Goal: Task Accomplishment & Management: Manage account settings

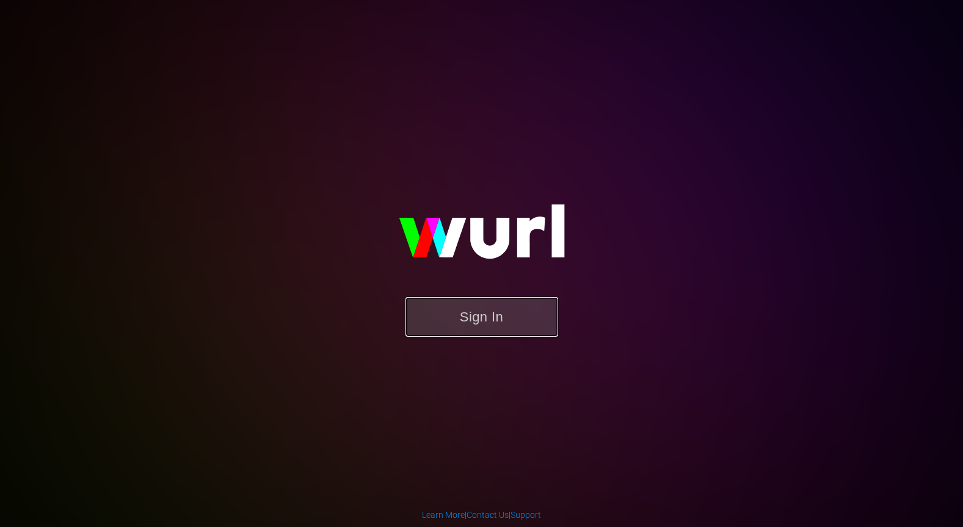
click at [469, 323] on button "Sign In" at bounding box center [481, 317] width 153 height 40
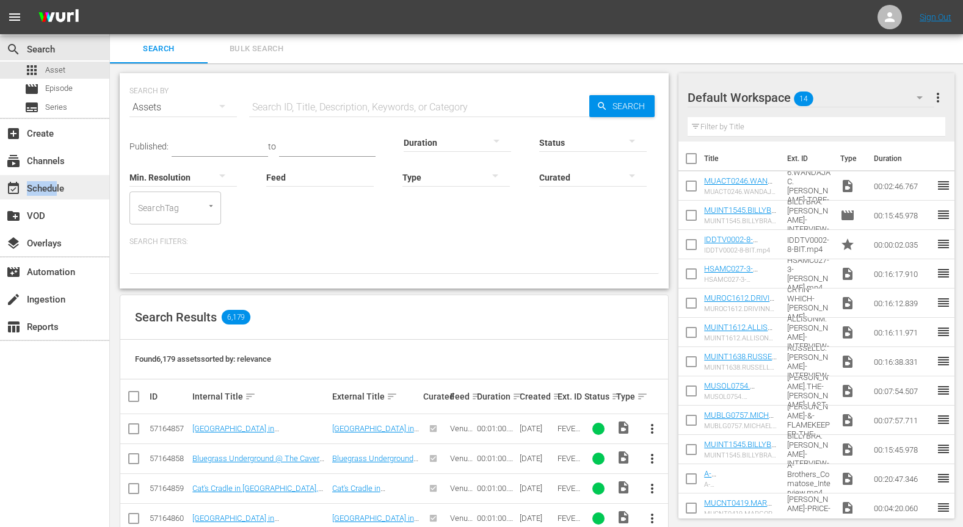
click at [57, 192] on div "event_available Schedule" at bounding box center [34, 186] width 68 height 11
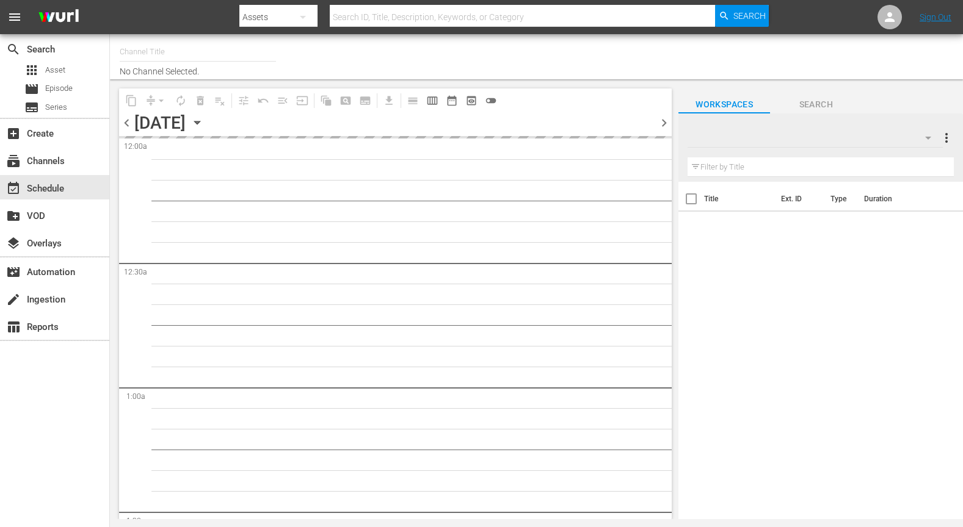
type input "DittyTV (1103)"
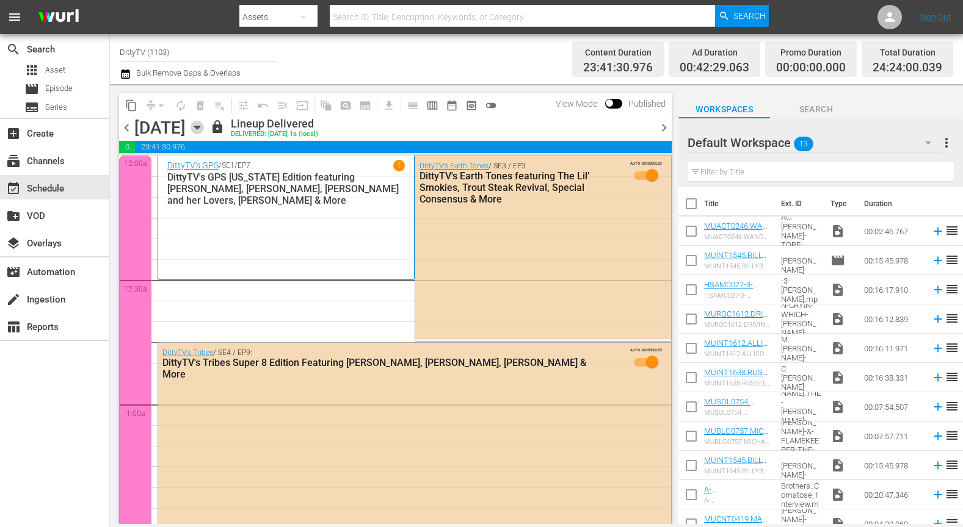
click at [200, 126] on icon "button" at bounding box center [196, 127] width 5 height 3
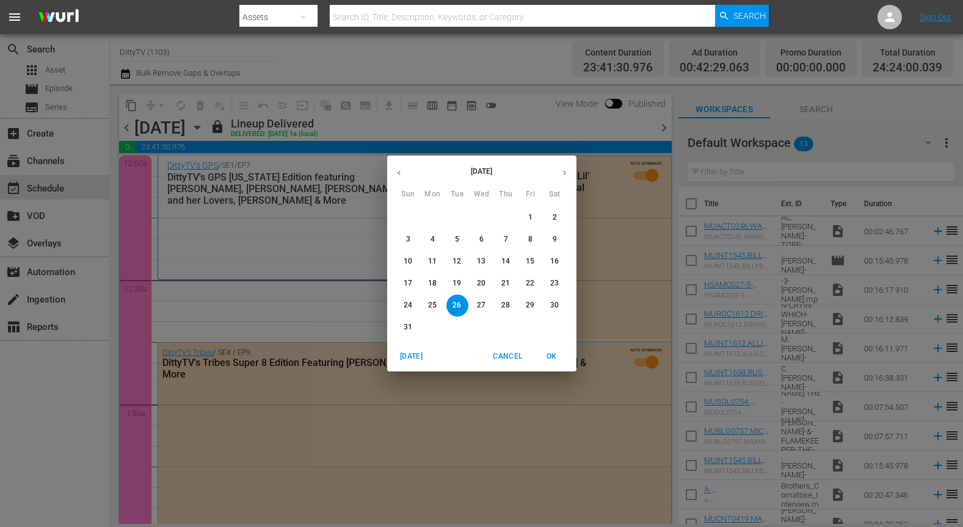
click at [565, 172] on icon "button" at bounding box center [564, 173] width 3 height 5
click at [432, 220] on p "1" at bounding box center [432, 217] width 4 height 10
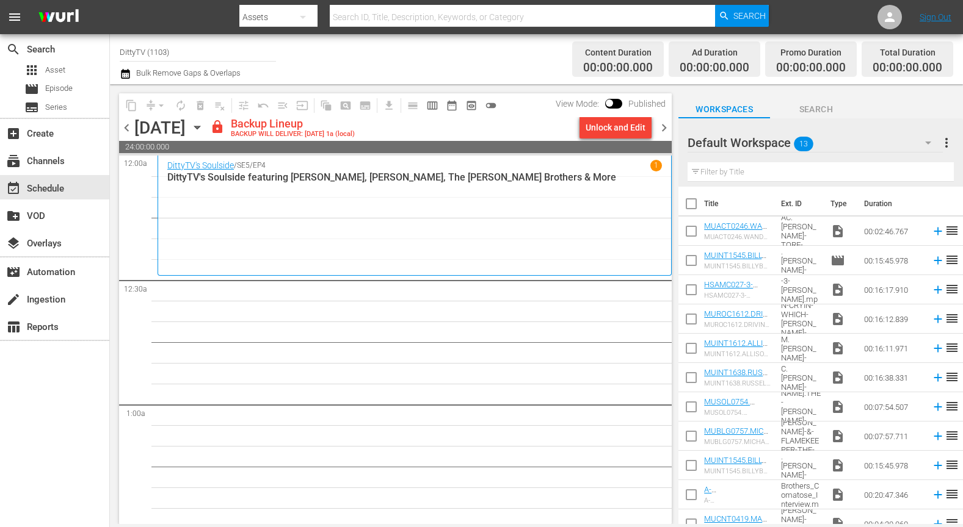
click at [126, 127] on span "chevron_left" at bounding box center [126, 127] width 15 height 15
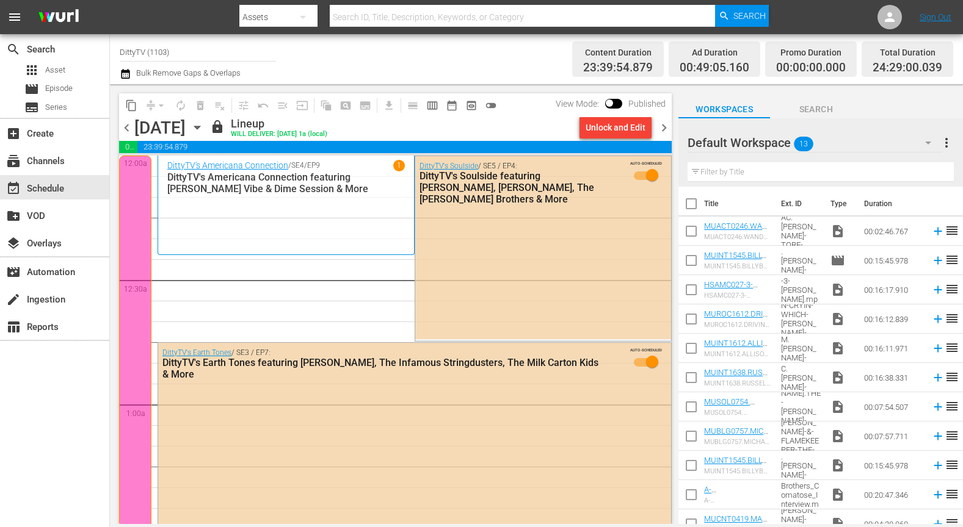
click at [668, 128] on span "chevron_right" at bounding box center [663, 127] width 15 height 15
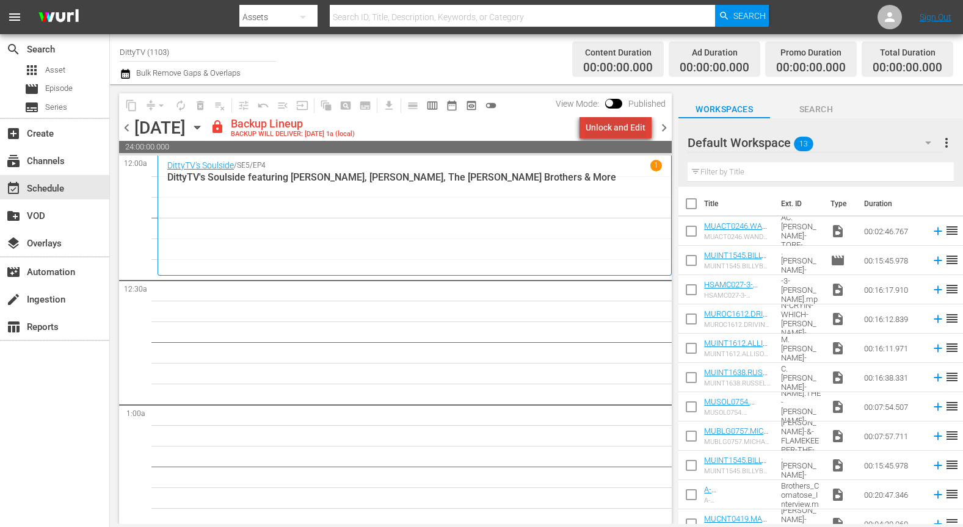
click at [626, 129] on div "Unlock and Edit" at bounding box center [615, 128] width 60 height 22
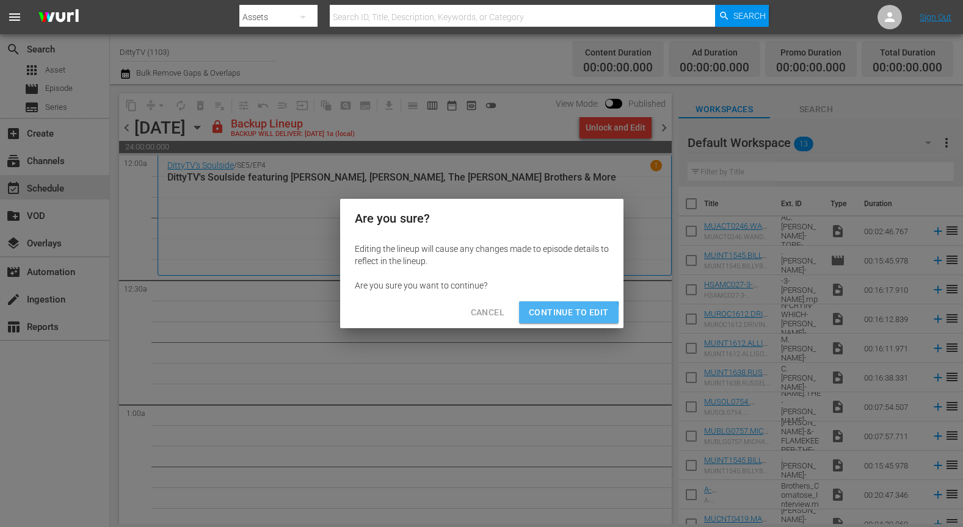
click at [548, 318] on span "Continue to Edit" at bounding box center [568, 312] width 79 height 15
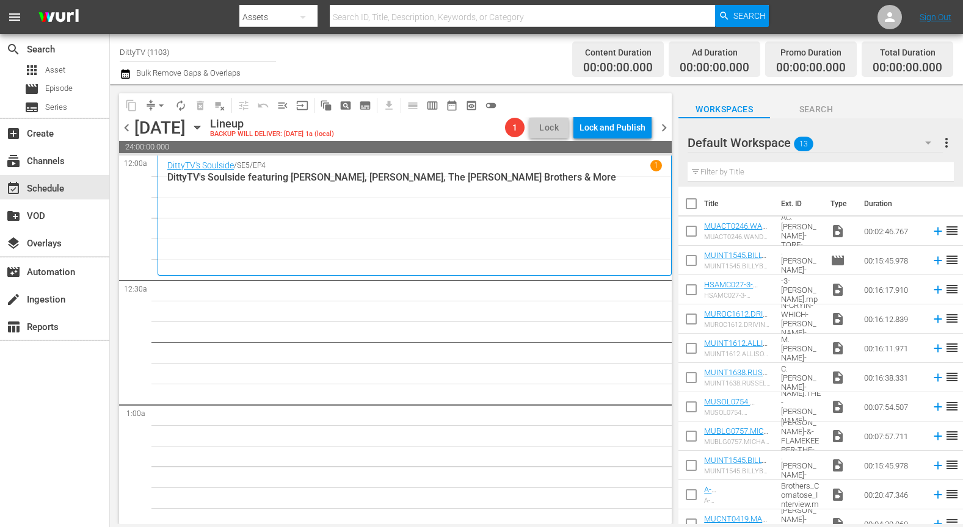
click at [663, 129] on span "chevron_right" at bounding box center [663, 127] width 15 height 15
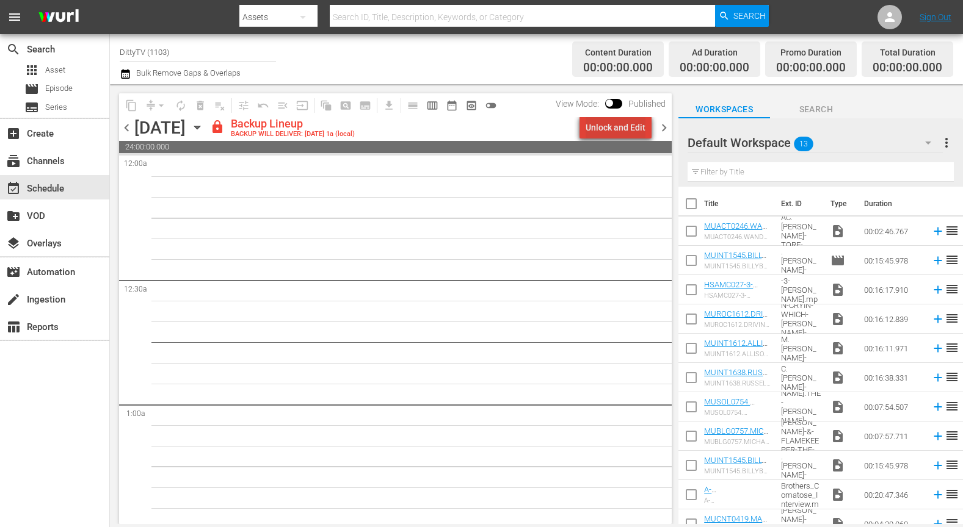
click at [631, 132] on div "Unlock and Edit" at bounding box center [615, 128] width 60 height 22
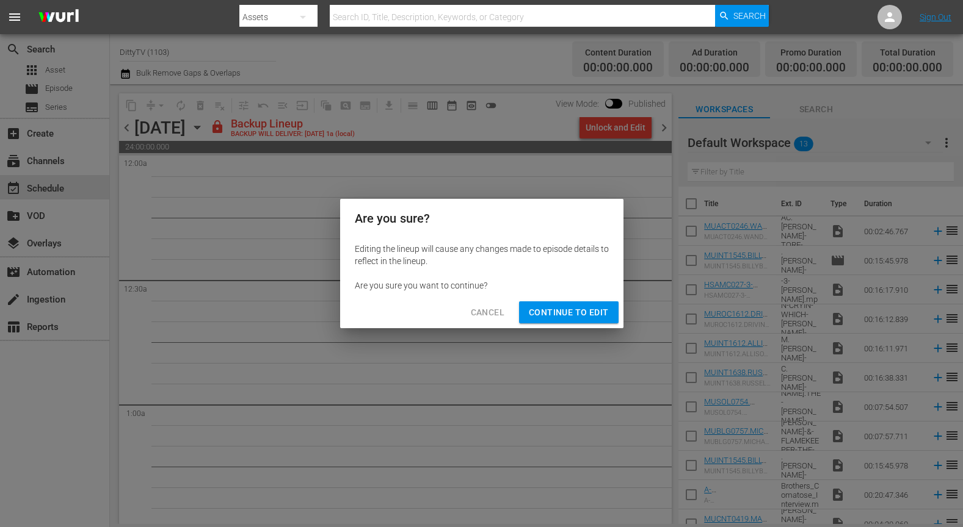
click at [573, 313] on span "Continue to Edit" at bounding box center [568, 312] width 79 height 15
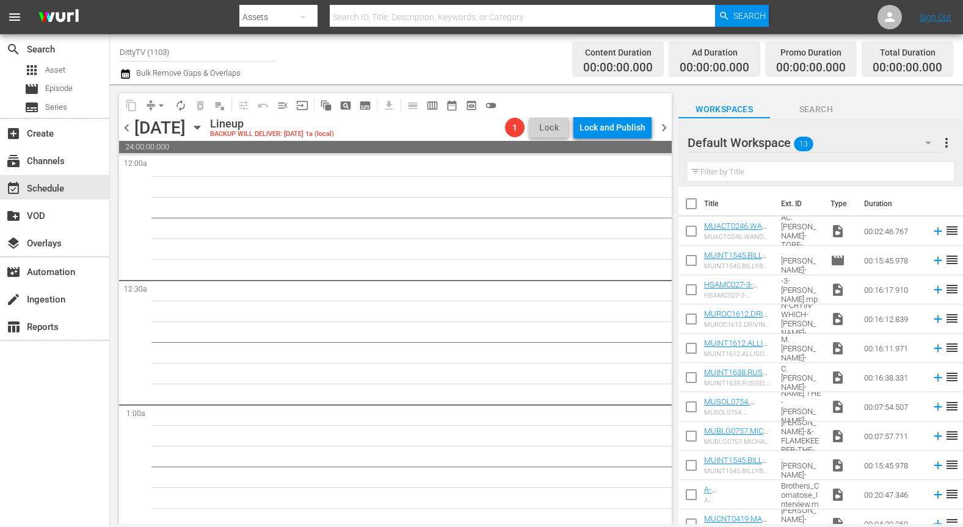
click at [665, 129] on span "chevron_right" at bounding box center [663, 127] width 15 height 15
click at [664, 128] on span "chevron_right" at bounding box center [663, 127] width 15 height 15
click at [128, 127] on span "chevron_left" at bounding box center [126, 127] width 15 height 15
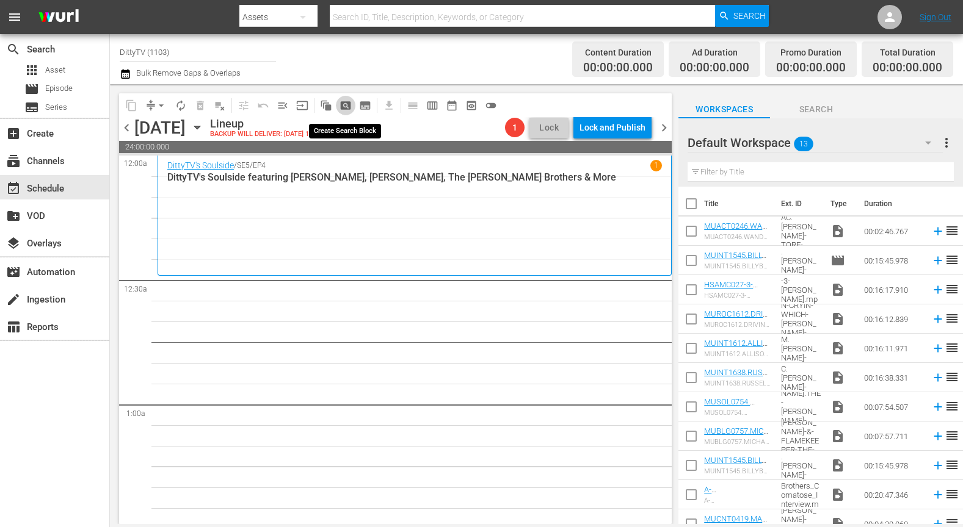
click at [349, 100] on span "pageview_outlined" at bounding box center [345, 106] width 12 height 12
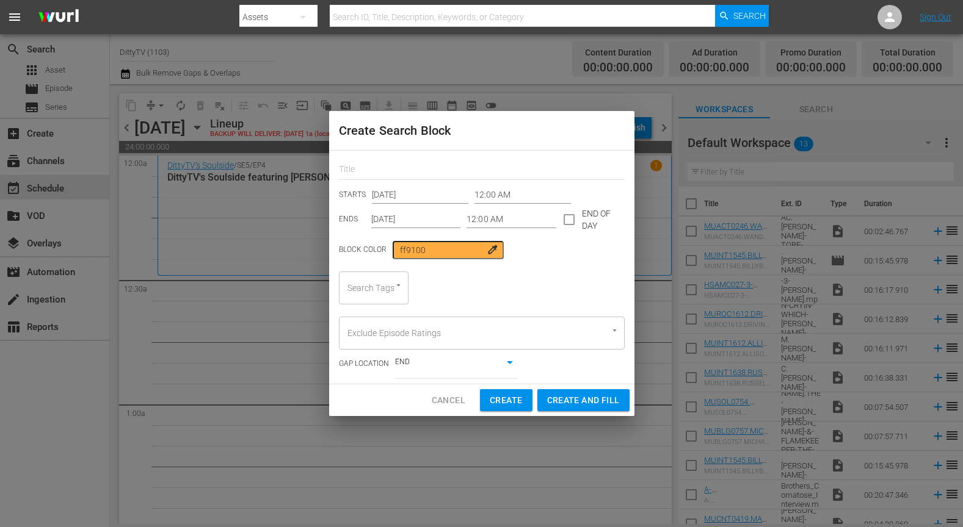
click at [405, 215] on input "[DATE]" at bounding box center [416, 220] width 90 height 18
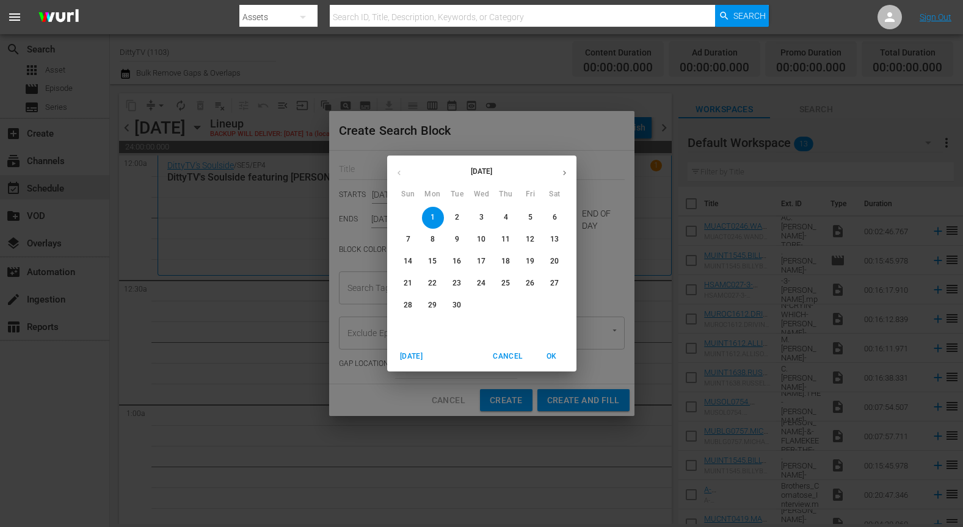
click at [565, 167] on button "button" at bounding box center [564, 173] width 24 height 24
click at [567, 174] on icon "button" at bounding box center [564, 172] width 9 height 9
click at [430, 216] on p "1" at bounding box center [432, 217] width 4 height 10
type input "[DATE]"
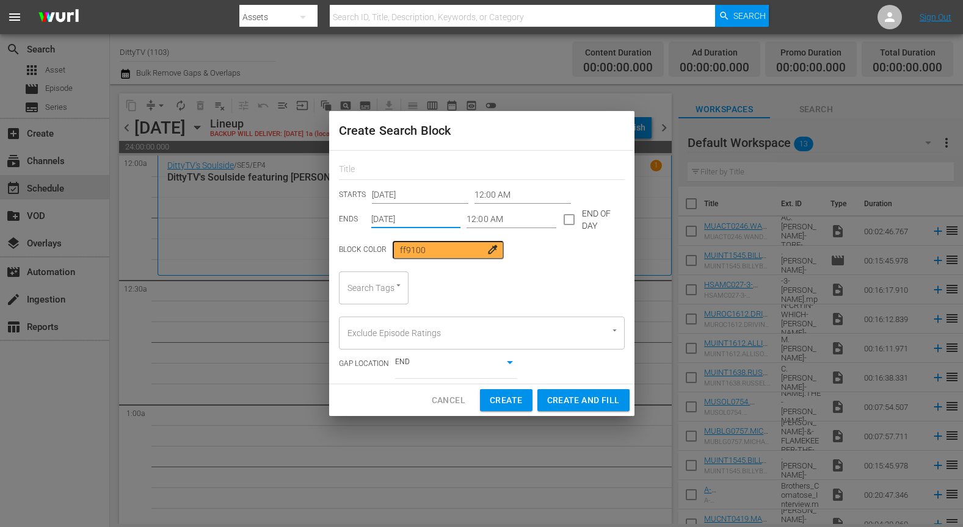
click at [567, 220] on input "checkbox" at bounding box center [569, 222] width 26 height 26
checkbox input "true"
click at [470, 252] on input "ff9100" at bounding box center [448, 250] width 110 height 18
click at [491, 252] on input "ff9100" at bounding box center [448, 250] width 110 height 18
click at [487, 250] on span "colorize" at bounding box center [493, 250] width 12 height 12
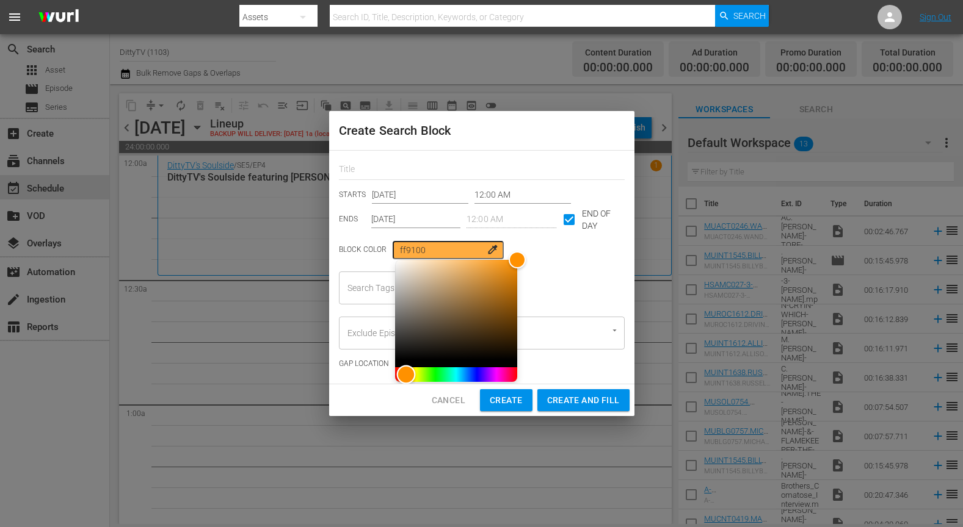
type input "0001ff"
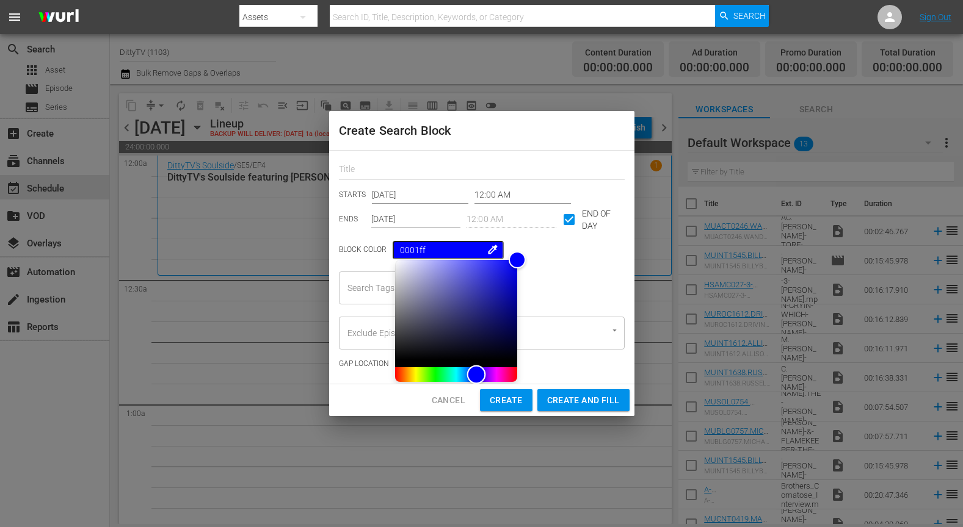
click at [468, 374] on div "Hue" at bounding box center [456, 374] width 122 height 15
click at [557, 285] on div "Search Tags Search Tags" at bounding box center [482, 288] width 286 height 33
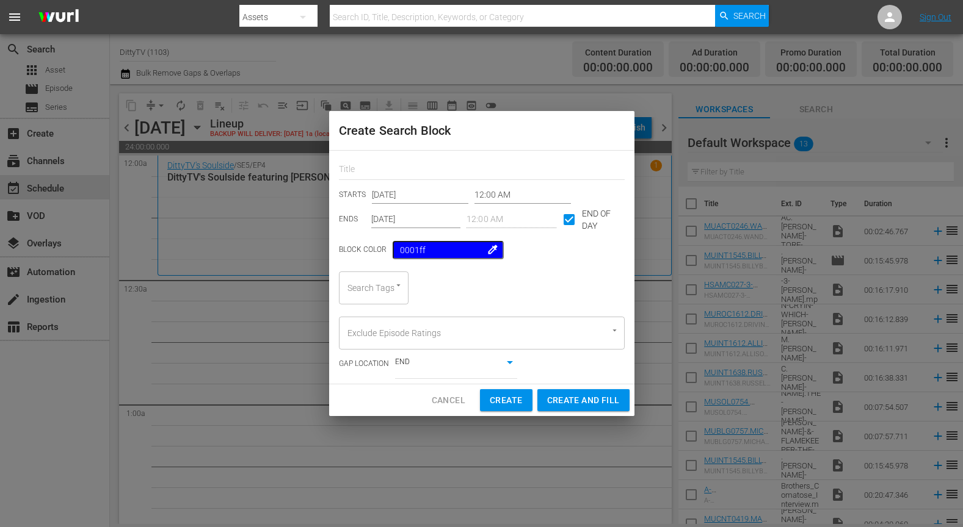
click at [393, 292] on div "Search Tags" at bounding box center [374, 288] width 70 height 33
type input "a"
click at [381, 344] on li "SBALL" at bounding box center [374, 341] width 70 height 20
click at [570, 402] on span "Create and Fill" at bounding box center [583, 400] width 73 height 15
type input "[DATE]"
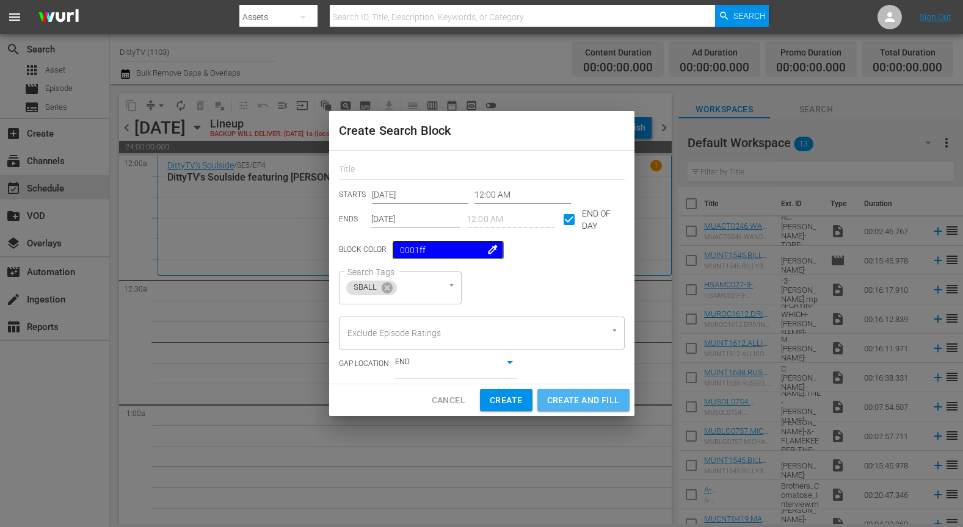
checkbox input "false"
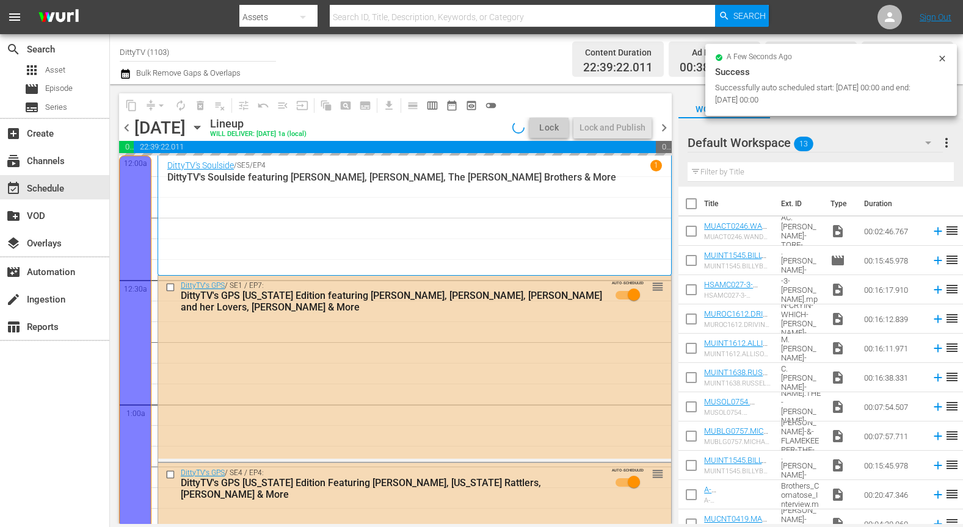
click at [443, 45] on div "Channel Title DittyTV (1103) Bulk Remove Gaps & Overlaps" at bounding box center [343, 59] width 447 height 44
click at [663, 128] on span "chevron_right" at bounding box center [663, 127] width 15 height 15
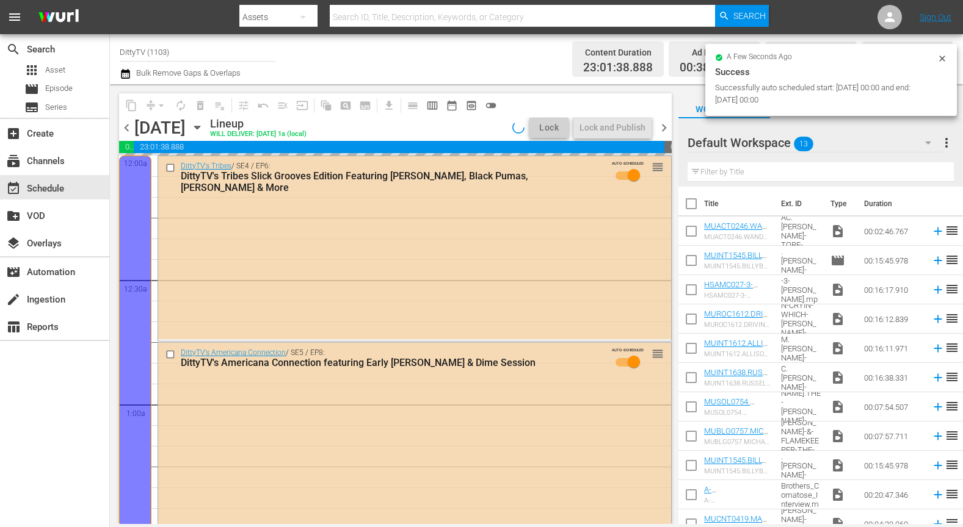
click at [128, 127] on span "chevron_left" at bounding box center [126, 127] width 15 height 15
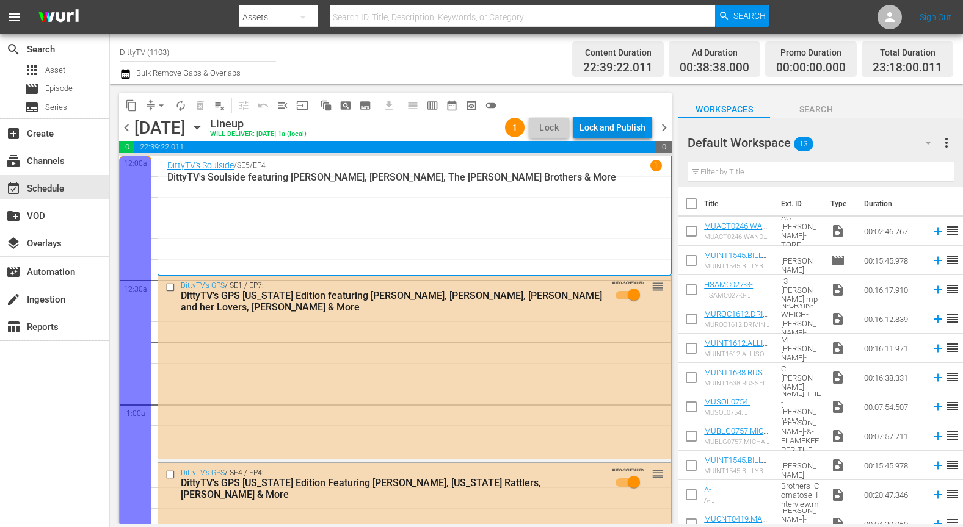
click at [621, 129] on div "Lock and Publish" at bounding box center [612, 128] width 66 height 22
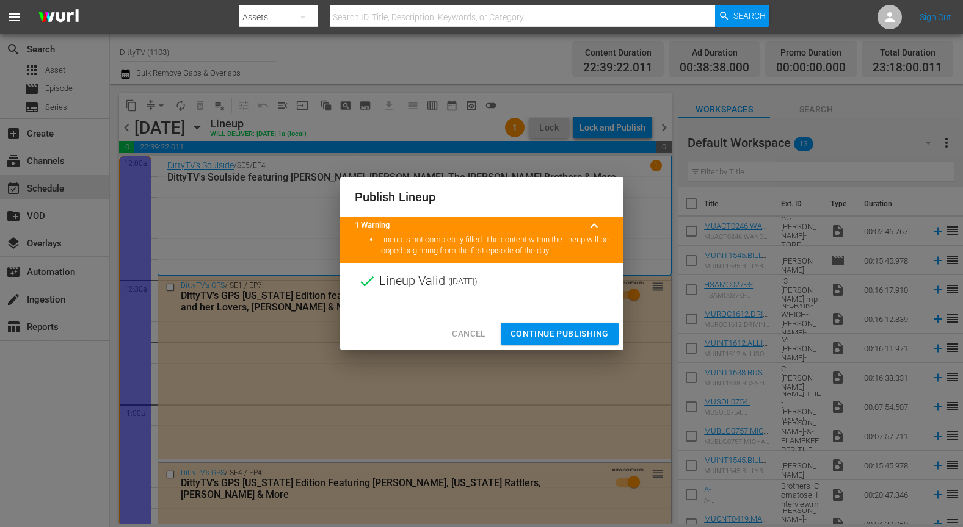
click at [559, 333] on span "Continue Publishing" at bounding box center [559, 334] width 98 height 15
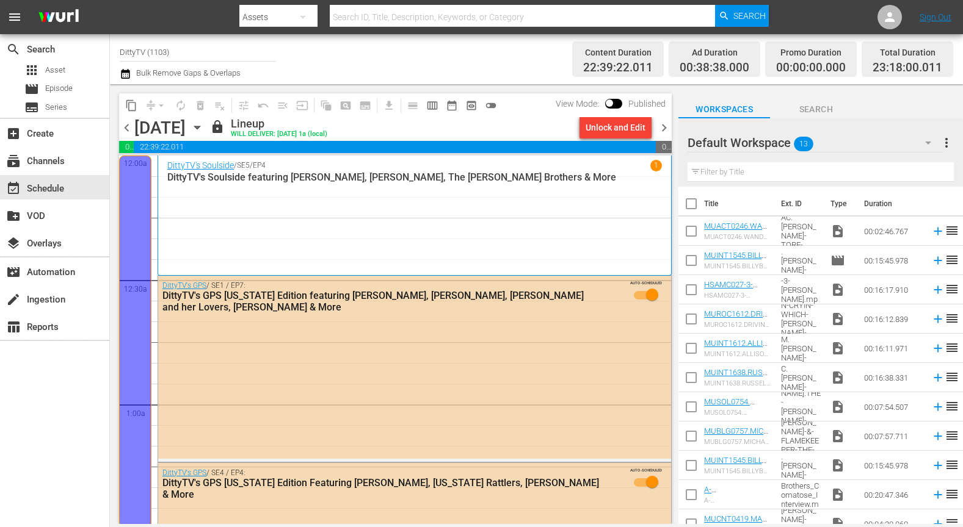
click at [664, 130] on span "chevron_right" at bounding box center [663, 127] width 15 height 15
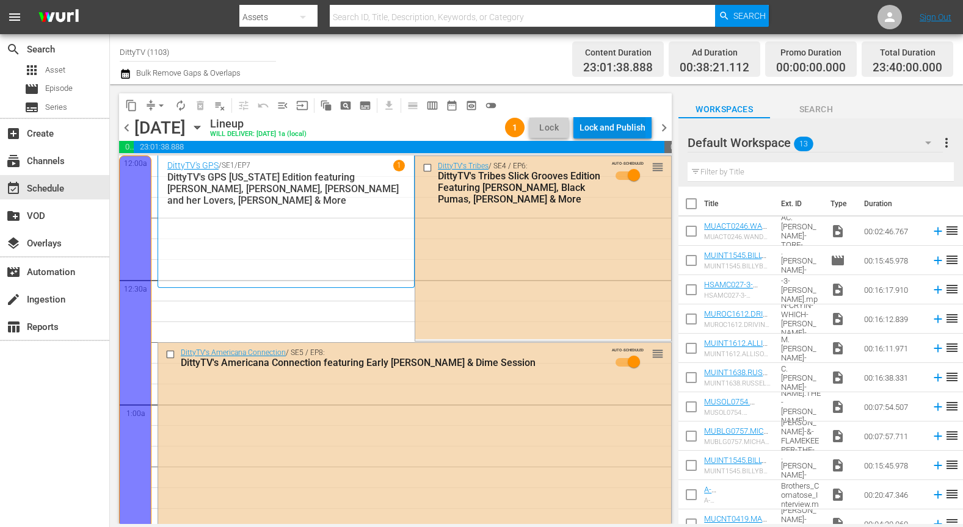
click at [636, 126] on div "Lock and Publish" at bounding box center [612, 128] width 66 height 22
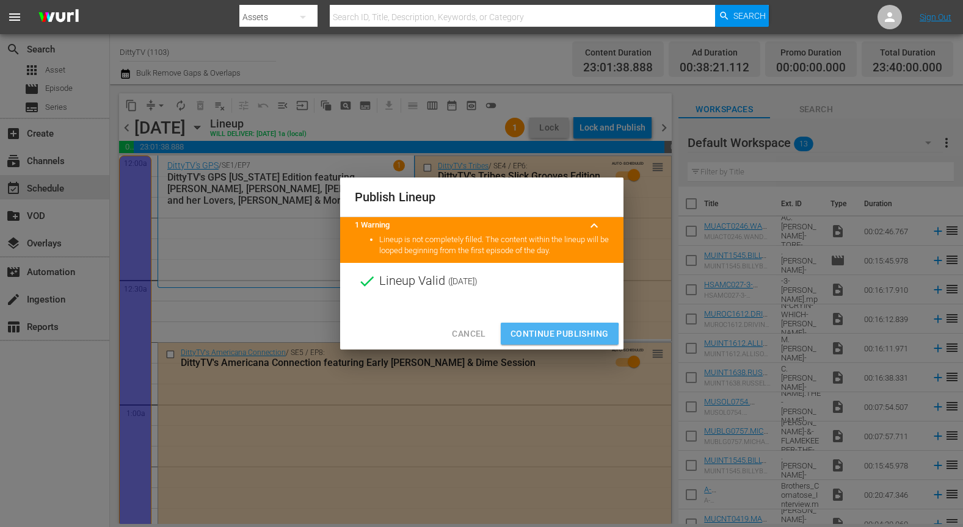
click at [551, 336] on span "Continue Publishing" at bounding box center [559, 334] width 98 height 15
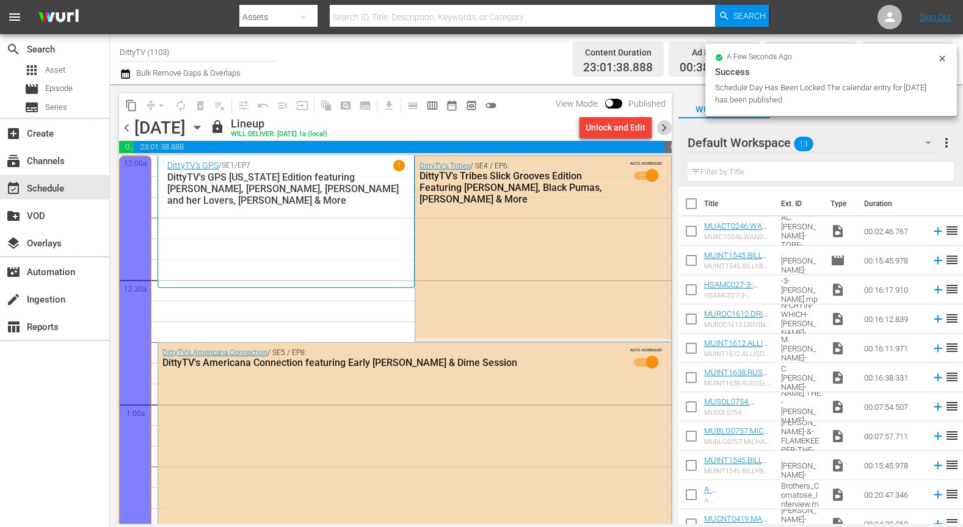
click at [664, 126] on span "chevron_right" at bounding box center [663, 127] width 15 height 15
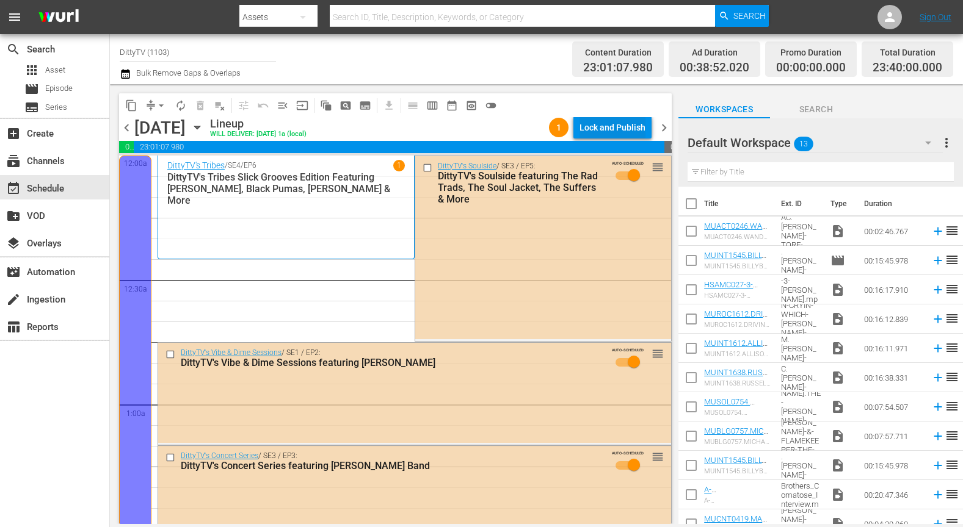
click at [634, 130] on div "Lock and Publish" at bounding box center [612, 128] width 66 height 22
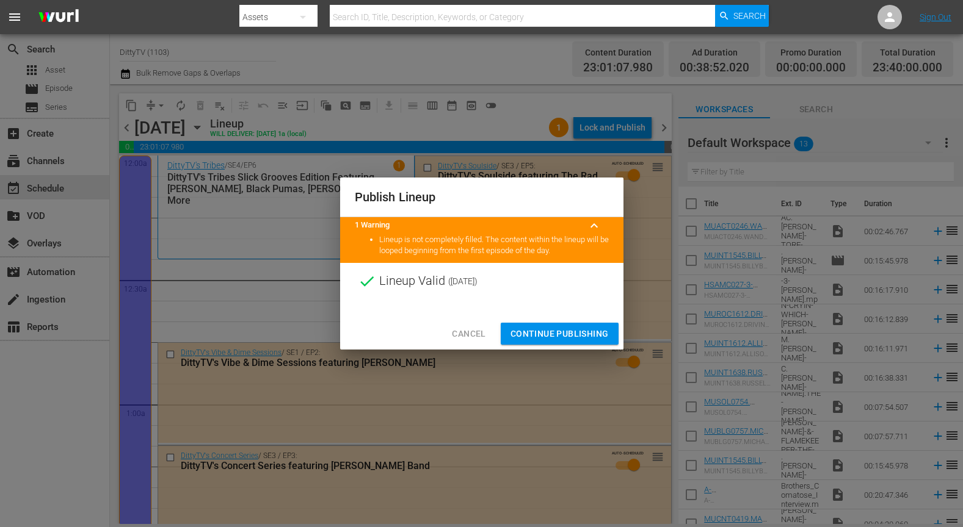
click at [563, 333] on span "Continue Publishing" at bounding box center [559, 334] width 98 height 15
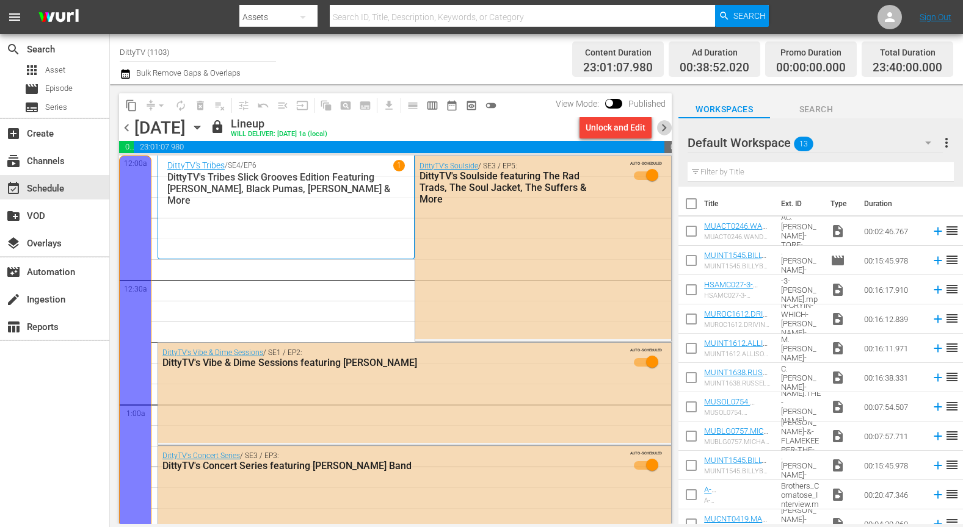
click at [665, 128] on span "chevron_right" at bounding box center [663, 127] width 15 height 15
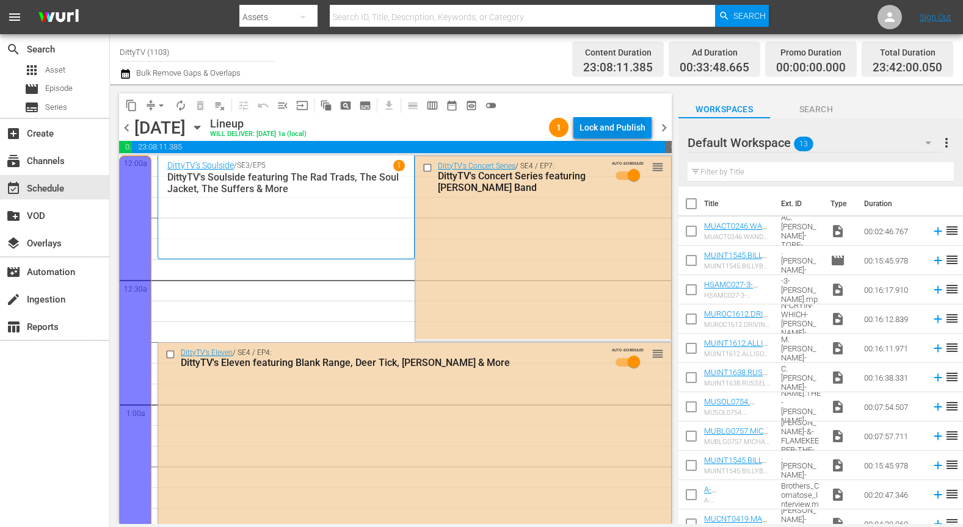
click at [622, 131] on div "Lock and Publish" at bounding box center [612, 128] width 66 height 22
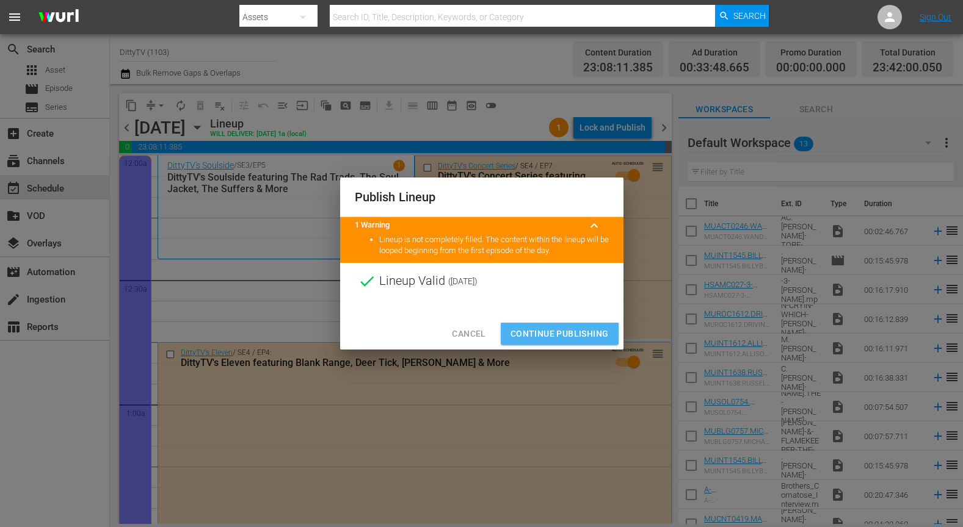
click at [555, 334] on span "Continue Publishing" at bounding box center [559, 334] width 98 height 15
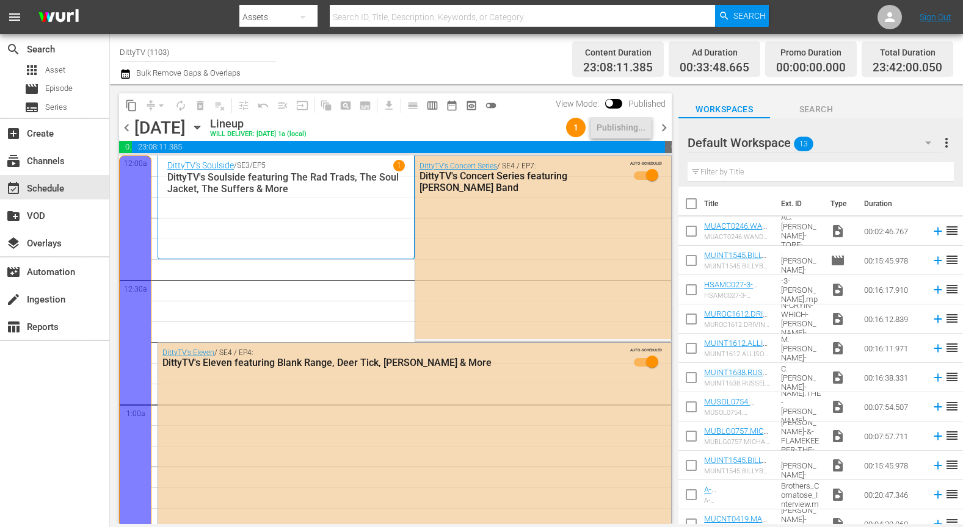
click at [664, 128] on span "chevron_right" at bounding box center [663, 127] width 15 height 15
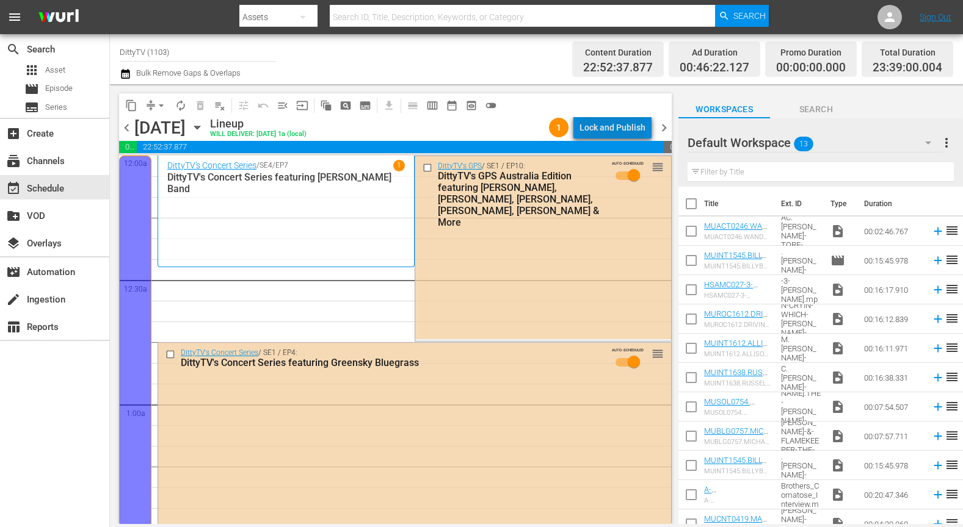
click at [620, 128] on div "Lock and Publish" at bounding box center [612, 128] width 66 height 22
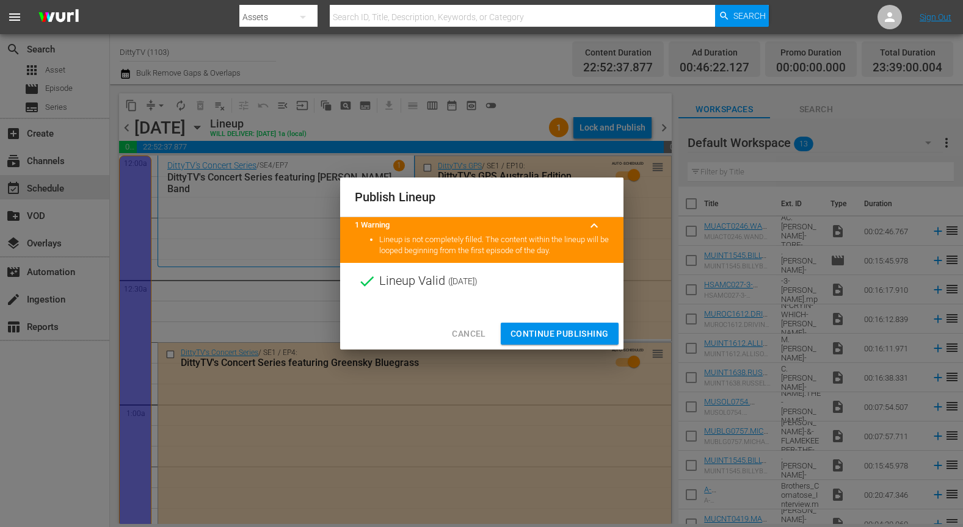
click at [562, 333] on span "Continue Publishing" at bounding box center [559, 334] width 98 height 15
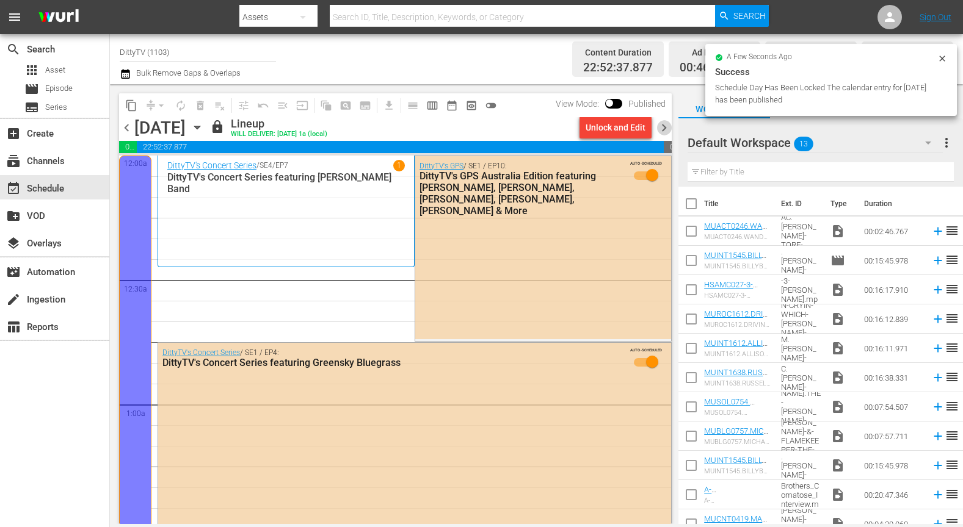
click at [664, 127] on span "chevron_right" at bounding box center [663, 127] width 15 height 15
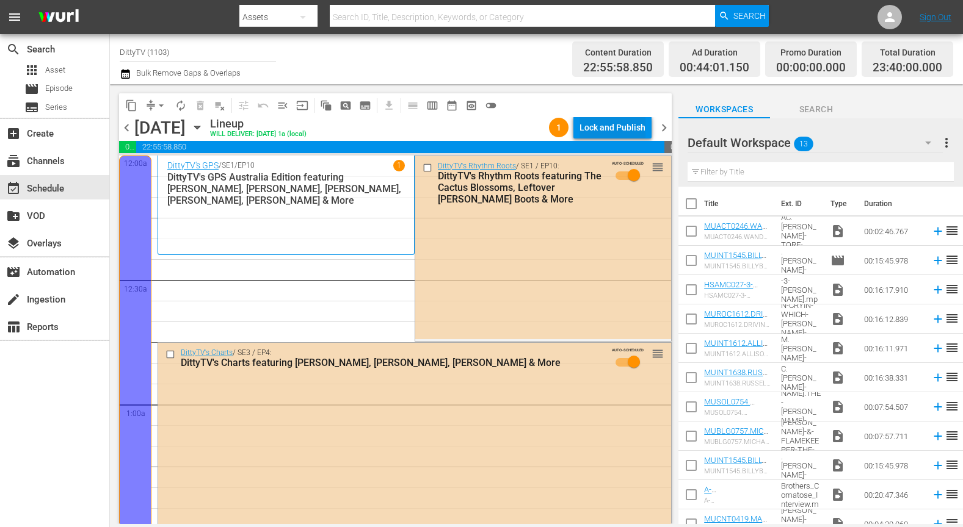
click at [630, 128] on div "Lock and Publish" at bounding box center [612, 128] width 66 height 22
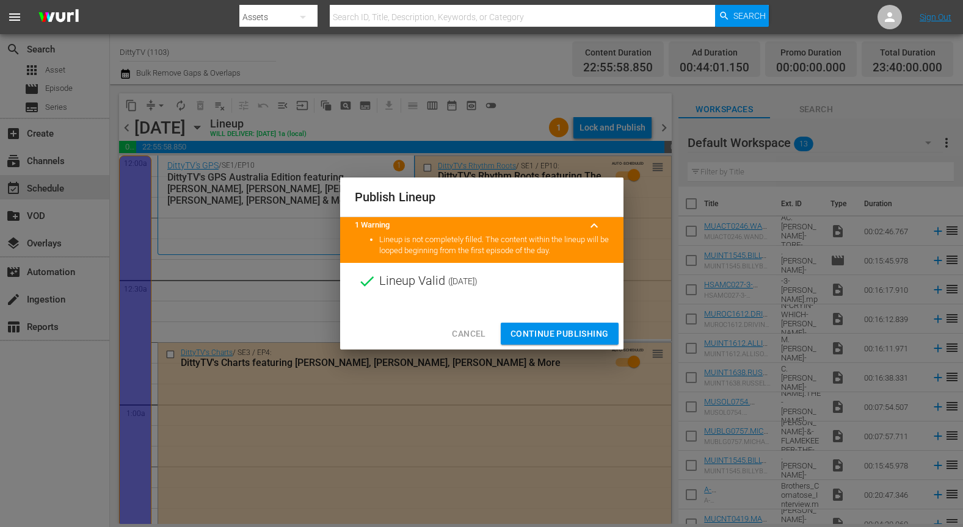
click at [572, 335] on span "Continue Publishing" at bounding box center [559, 334] width 98 height 15
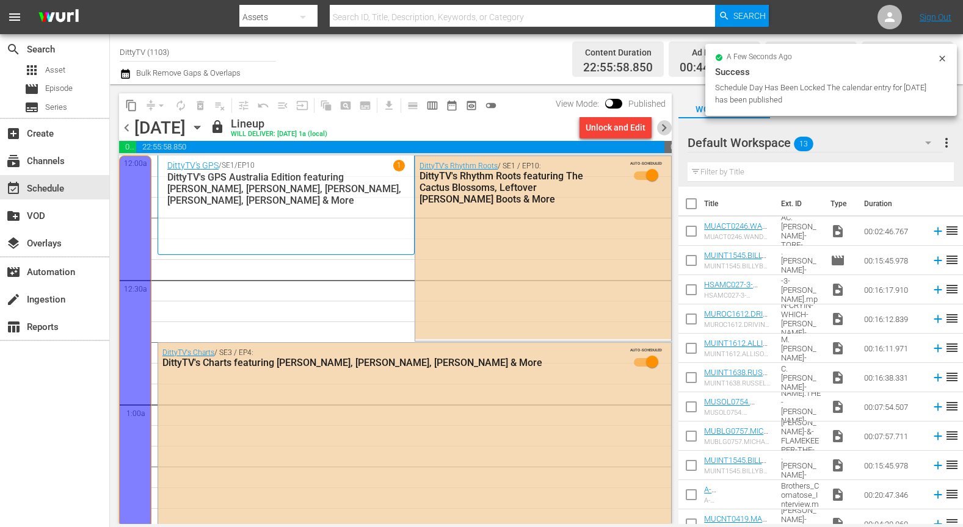
click at [665, 127] on span "chevron_right" at bounding box center [663, 127] width 15 height 15
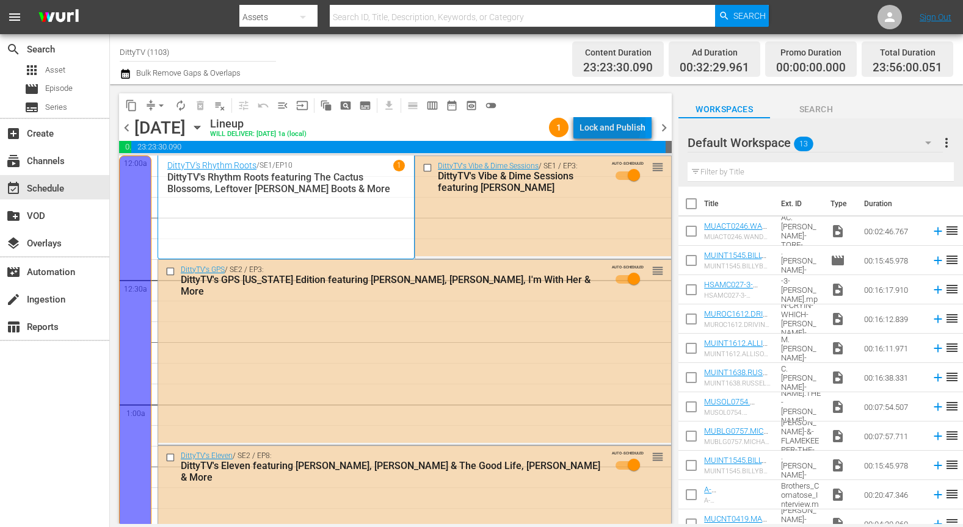
click at [608, 128] on div "Lock and Publish" at bounding box center [612, 128] width 66 height 22
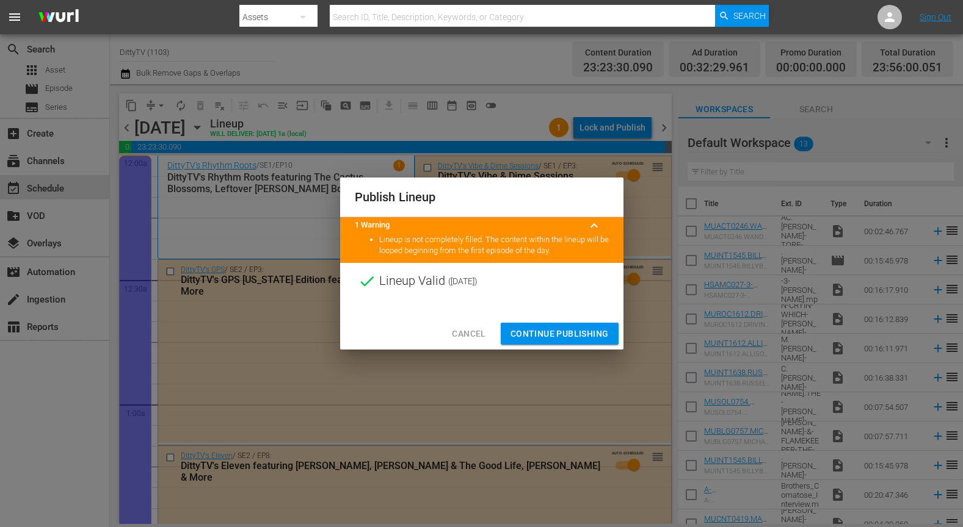
click at [555, 333] on span "Continue Publishing" at bounding box center [559, 334] width 98 height 15
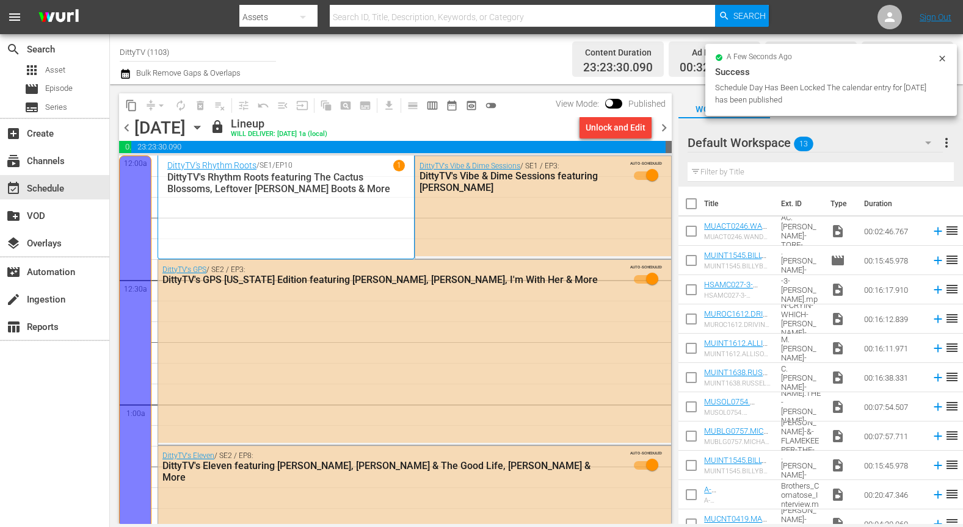
click at [664, 130] on span "chevron_right" at bounding box center [663, 127] width 15 height 15
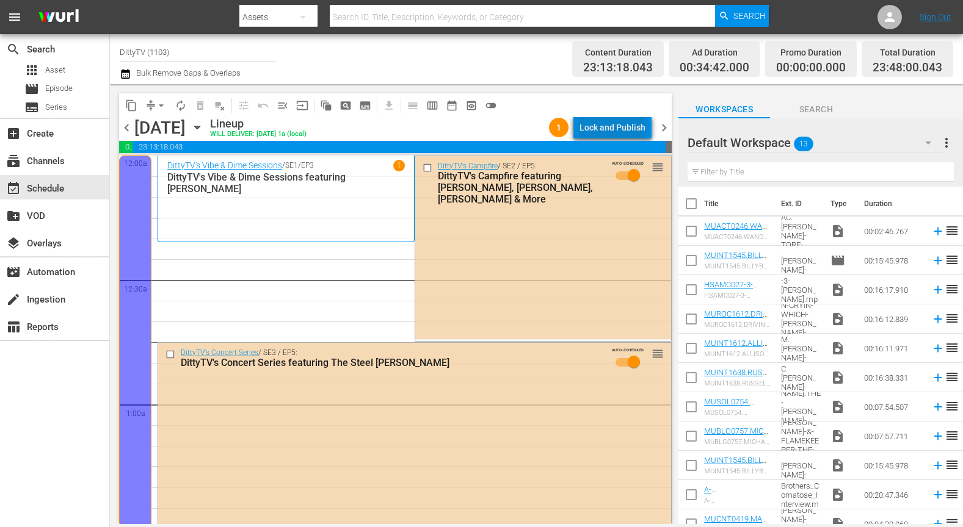
click at [617, 129] on div "Lock and Publish" at bounding box center [612, 128] width 66 height 22
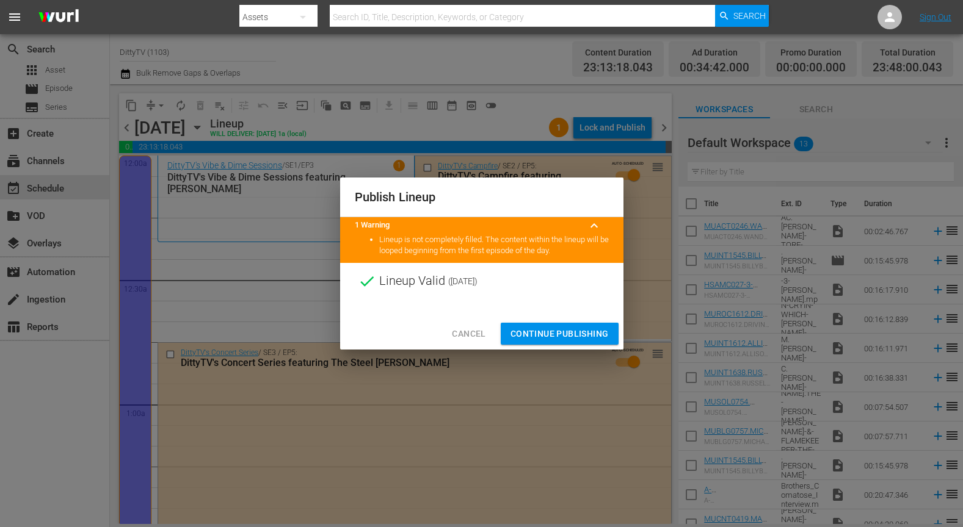
click at [543, 334] on span "Continue Publishing" at bounding box center [559, 334] width 98 height 15
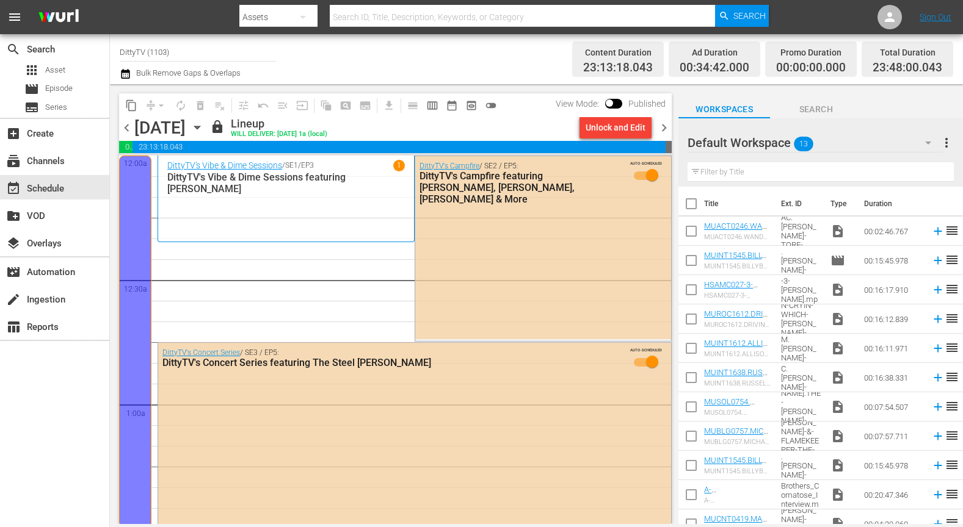
click at [664, 124] on span "chevron_right" at bounding box center [663, 127] width 15 height 15
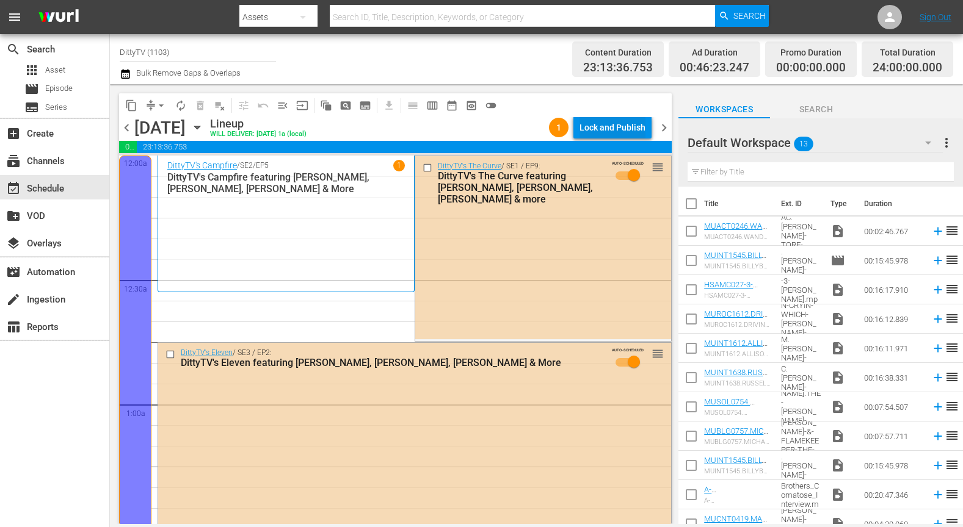
click at [607, 128] on div "Lock and Publish" at bounding box center [612, 128] width 66 height 22
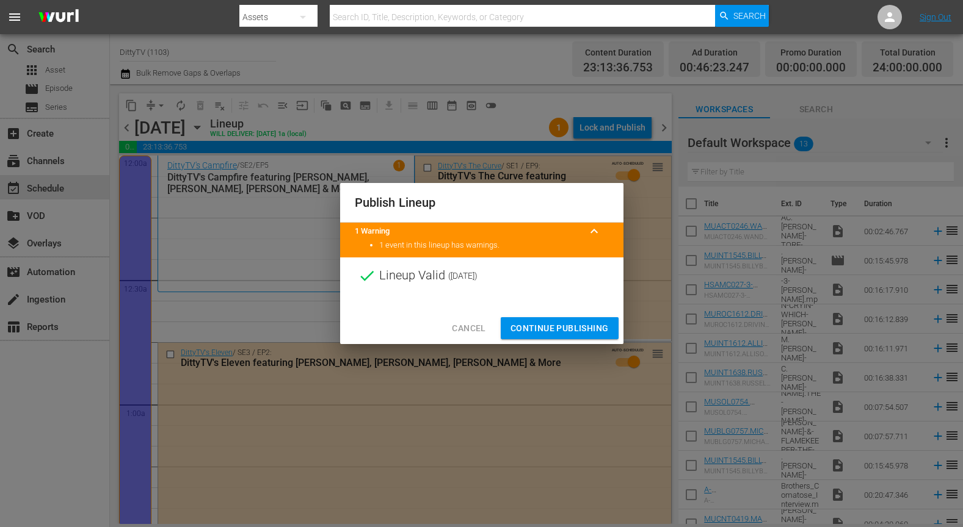
click at [549, 327] on span "Continue Publishing" at bounding box center [559, 328] width 98 height 15
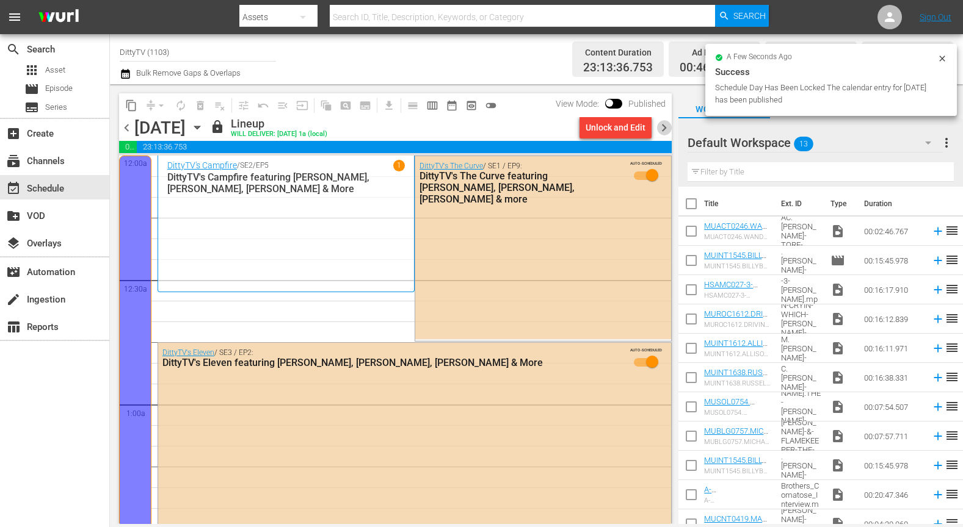
click at [664, 128] on span "chevron_right" at bounding box center [663, 127] width 15 height 15
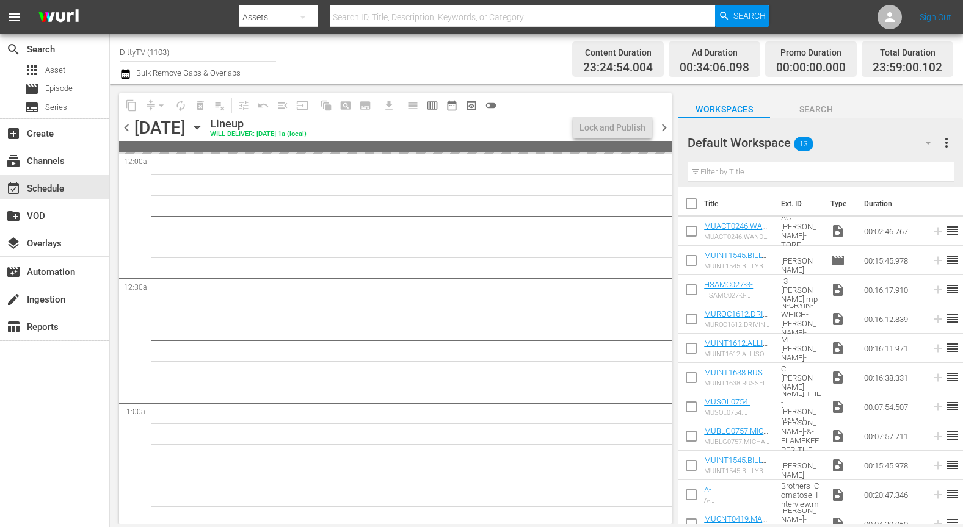
click at [126, 128] on span "chevron_left" at bounding box center [126, 127] width 15 height 15
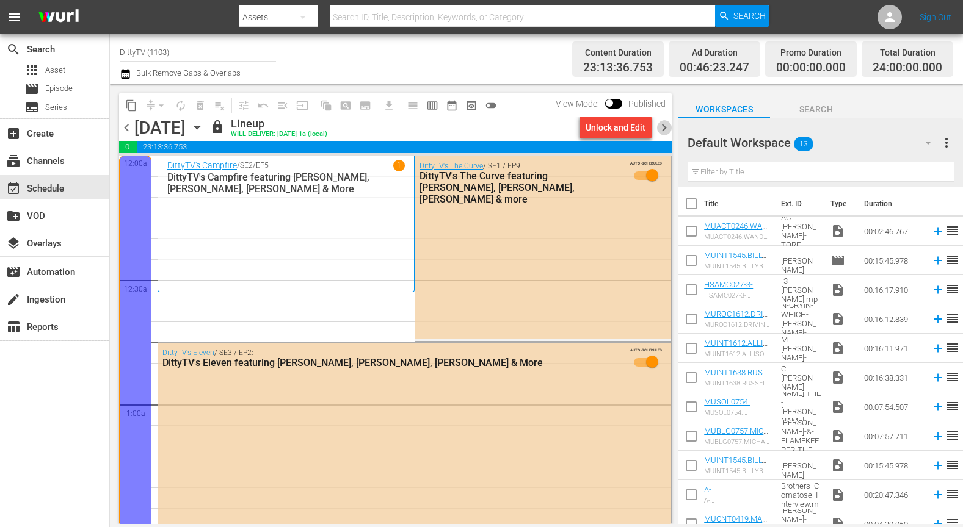
click at [665, 127] on span "chevron_right" at bounding box center [663, 127] width 15 height 15
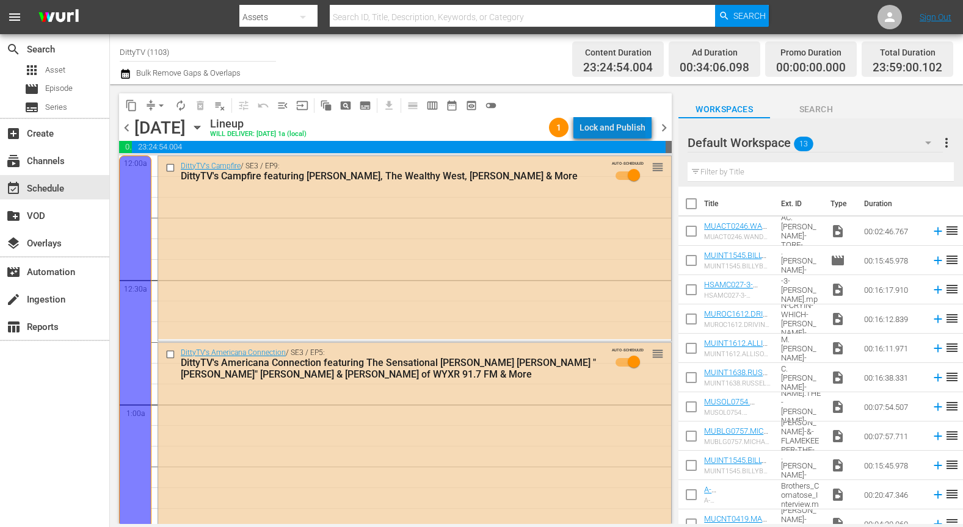
click at [629, 131] on div "Lock and Publish" at bounding box center [612, 128] width 66 height 22
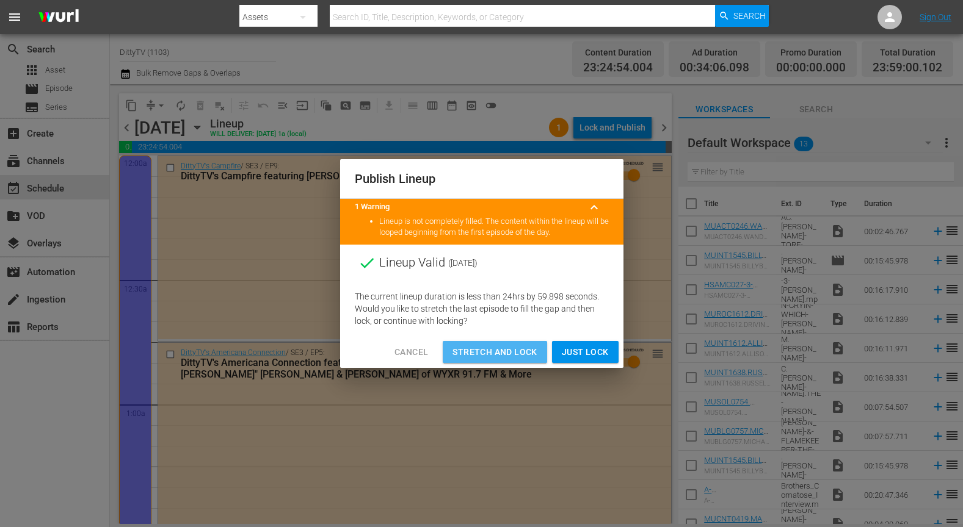
click at [525, 352] on span "Stretch and Lock" at bounding box center [494, 352] width 84 height 15
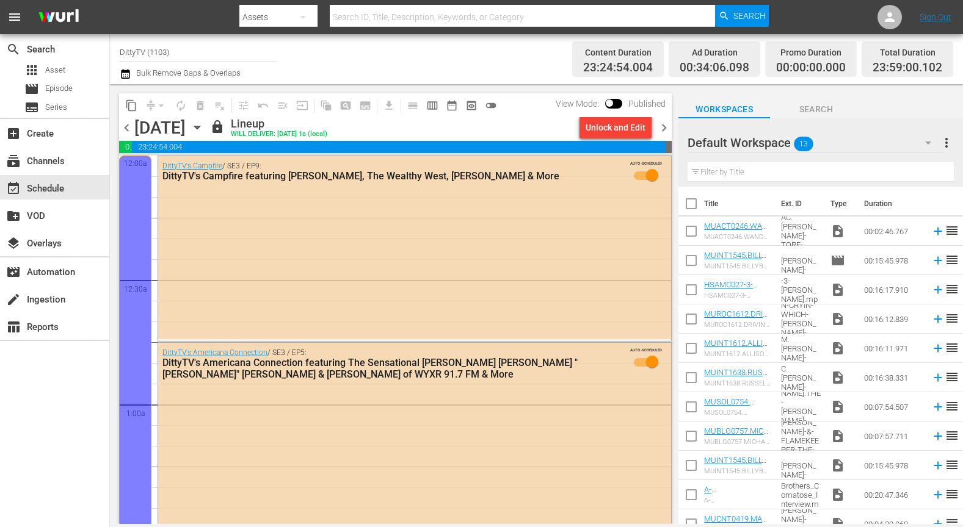
click at [664, 126] on span "chevron_right" at bounding box center [663, 127] width 15 height 15
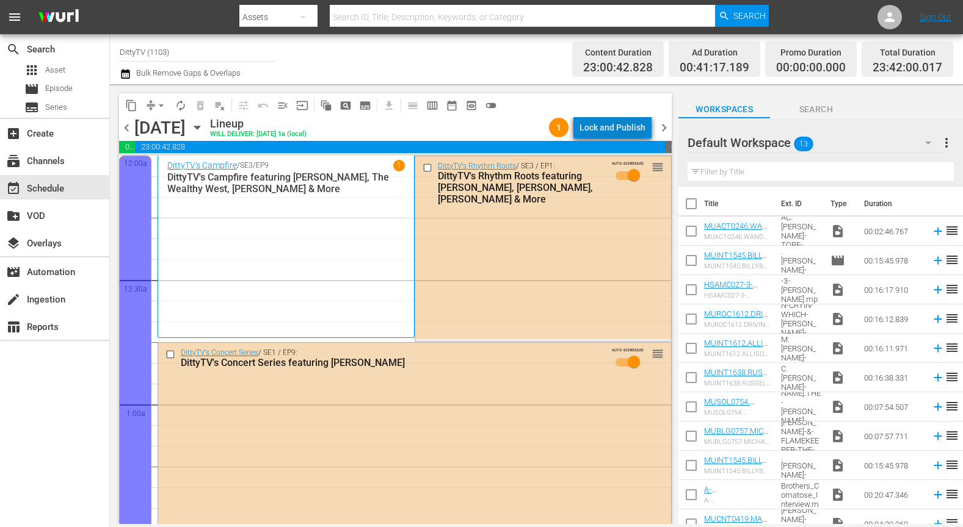
click at [632, 126] on div "Lock and Publish" at bounding box center [612, 128] width 66 height 22
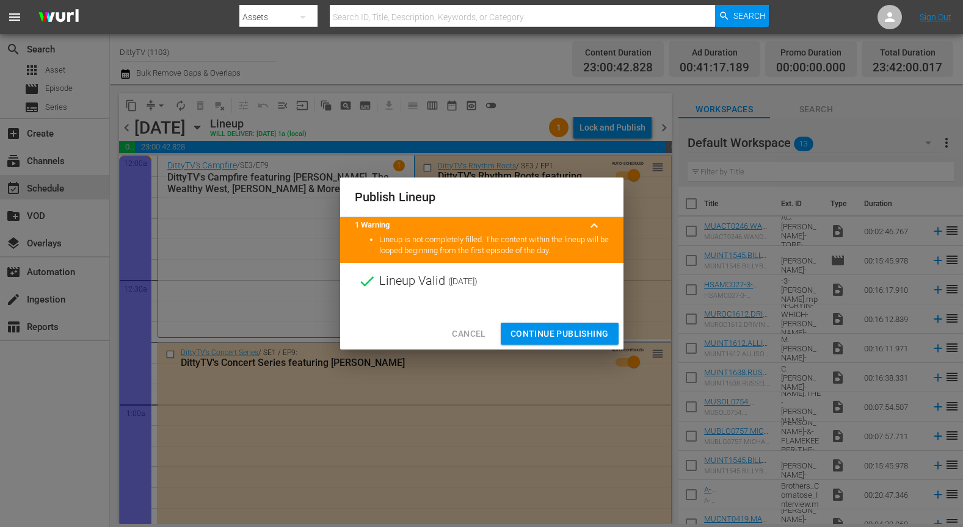
click at [555, 331] on span "Continue Publishing" at bounding box center [559, 334] width 98 height 15
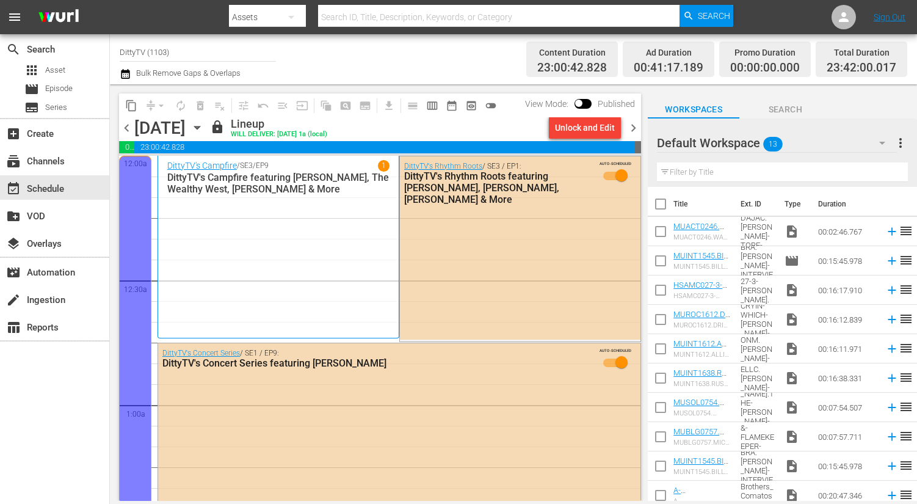
click at [632, 127] on span "chevron_right" at bounding box center [633, 127] width 15 height 15
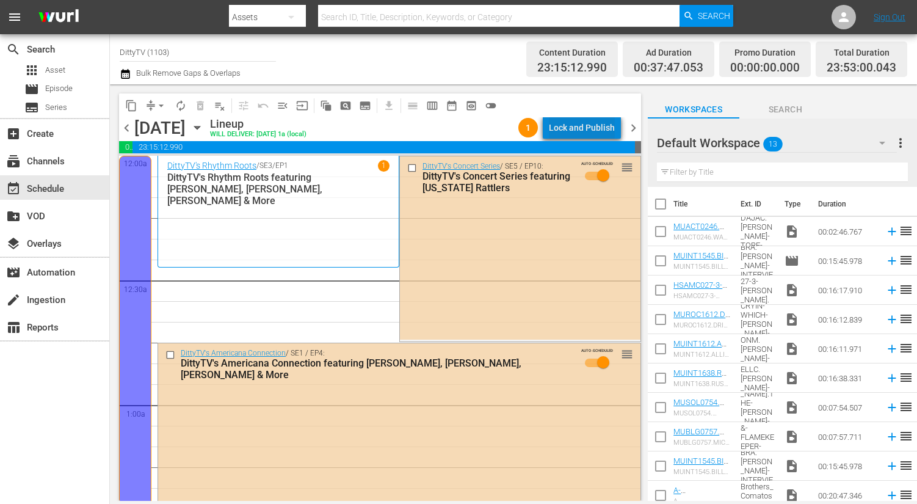
click at [610, 129] on div "Lock and Publish" at bounding box center [582, 128] width 66 height 22
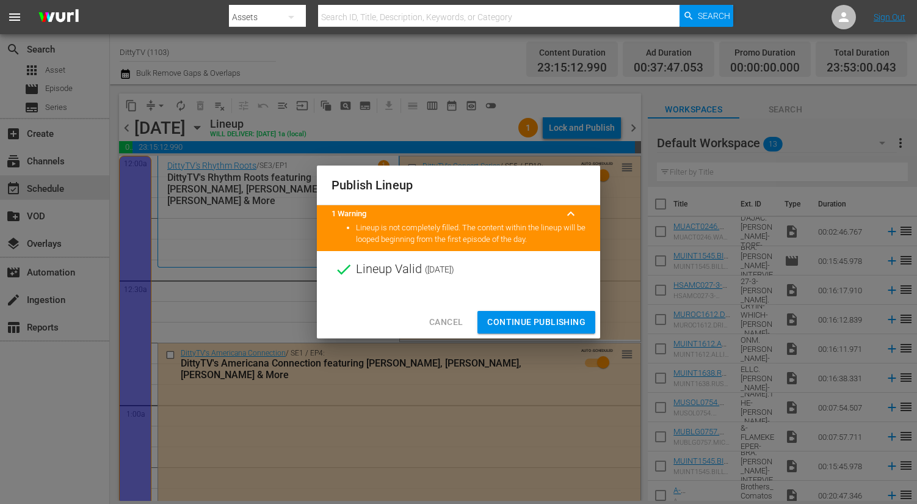
click at [528, 320] on span "Continue Publishing" at bounding box center [536, 321] width 98 height 15
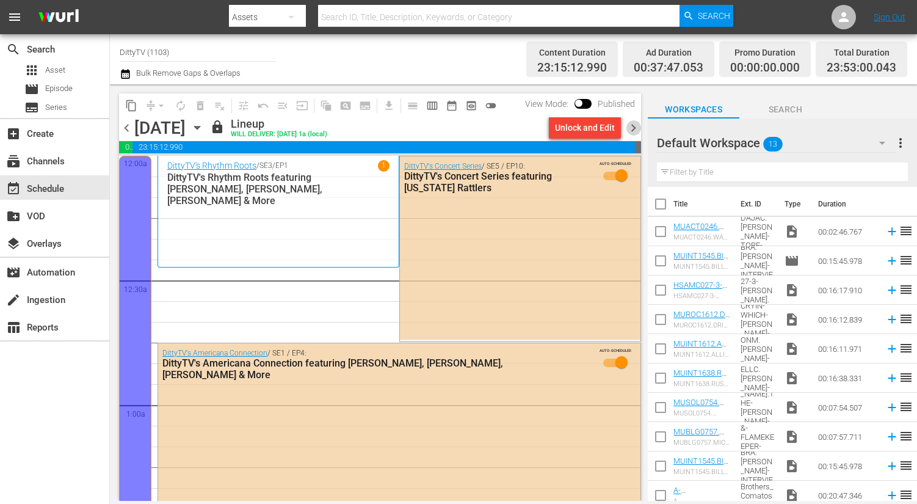
click at [634, 129] on span "chevron_right" at bounding box center [633, 127] width 15 height 15
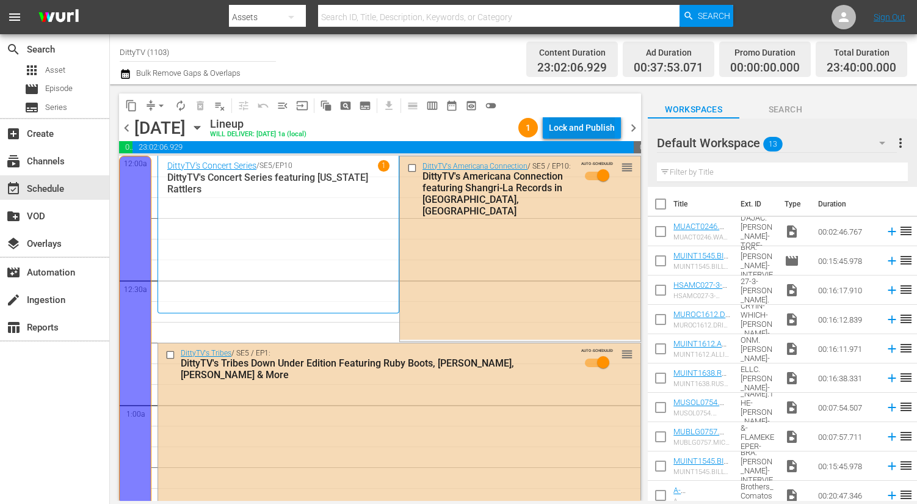
click at [577, 128] on div "Lock and Publish" at bounding box center [582, 128] width 66 height 22
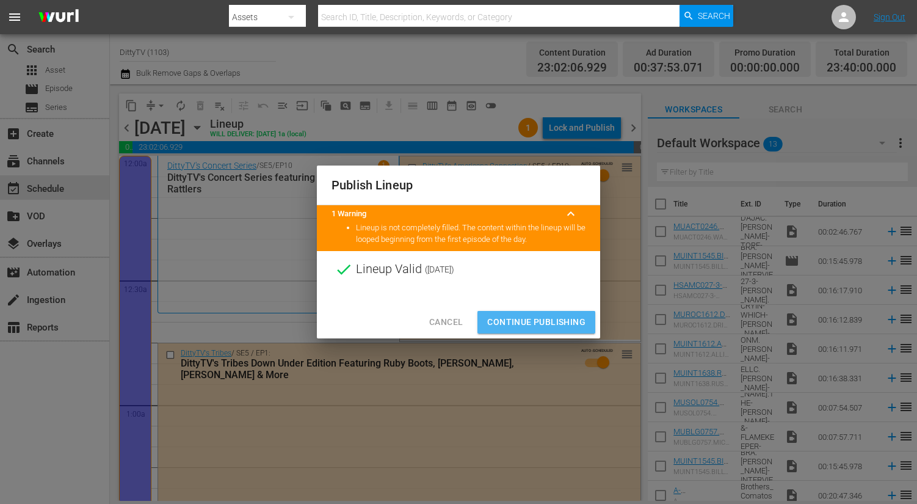
click at [530, 319] on span "Continue Publishing" at bounding box center [536, 321] width 98 height 15
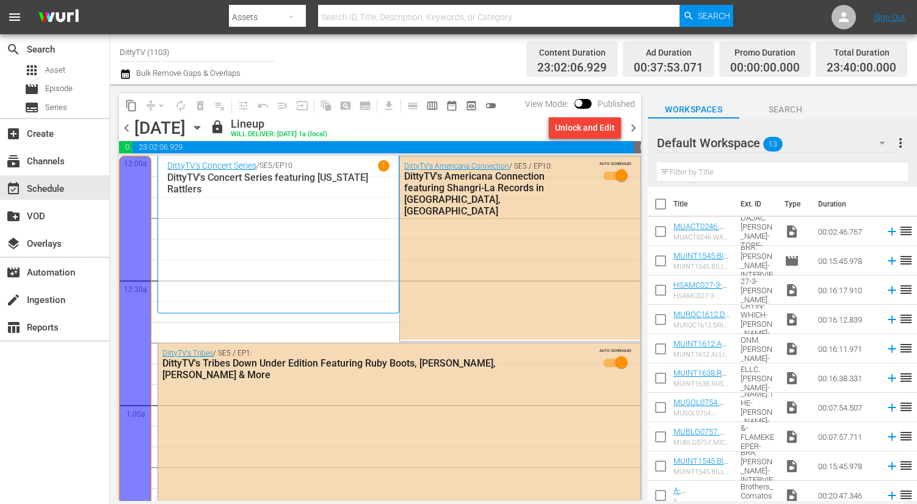
click at [636, 128] on span "chevron_right" at bounding box center [633, 127] width 15 height 15
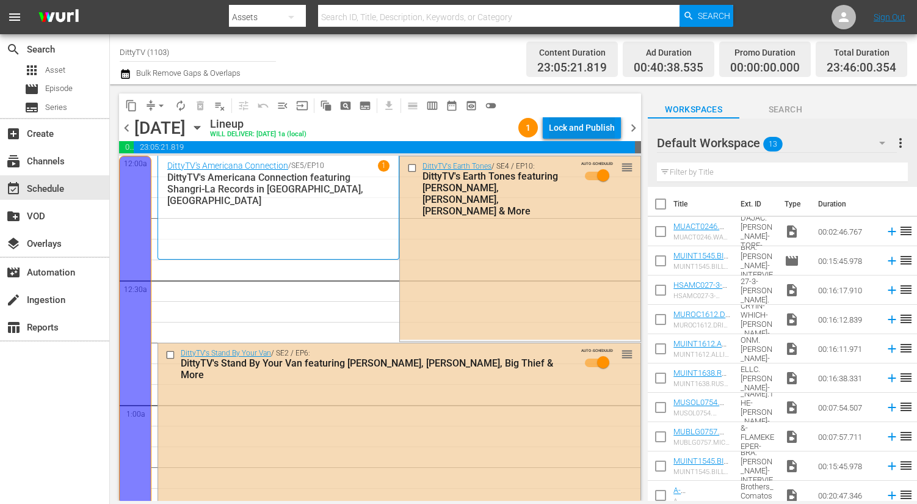
click at [568, 125] on div "Lock and Publish" at bounding box center [582, 128] width 66 height 22
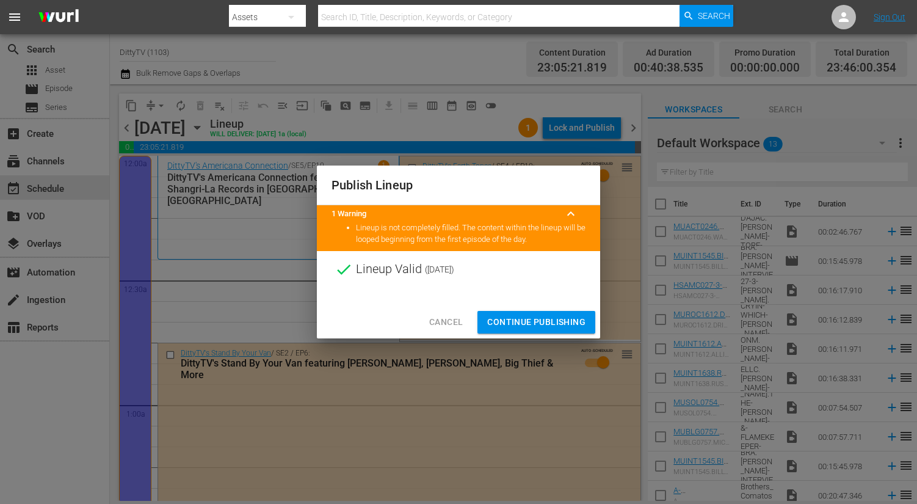
click at [542, 321] on span "Continue Publishing" at bounding box center [536, 321] width 98 height 15
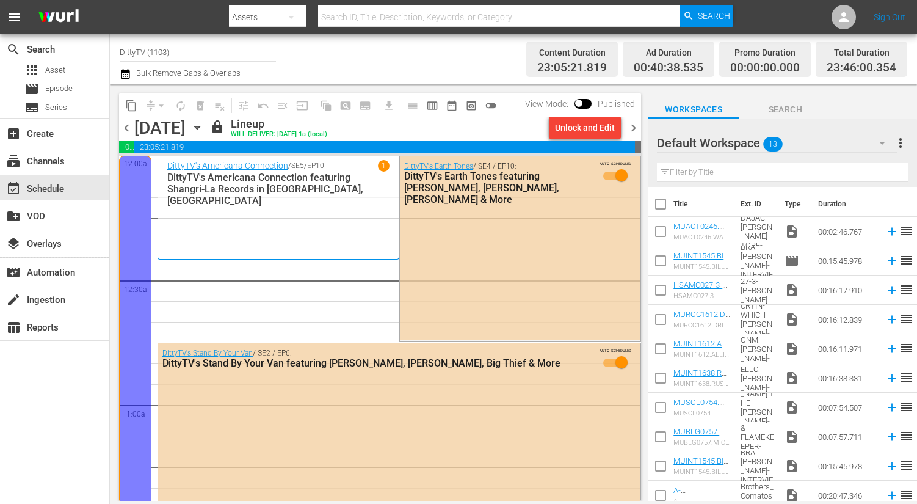
click at [635, 126] on span "chevron_right" at bounding box center [633, 127] width 15 height 15
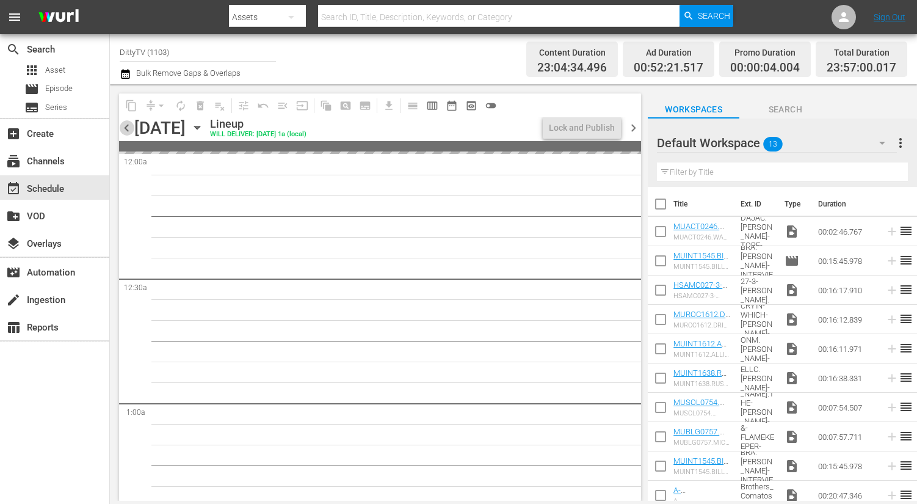
click at [127, 128] on span "chevron_left" at bounding box center [126, 127] width 15 height 15
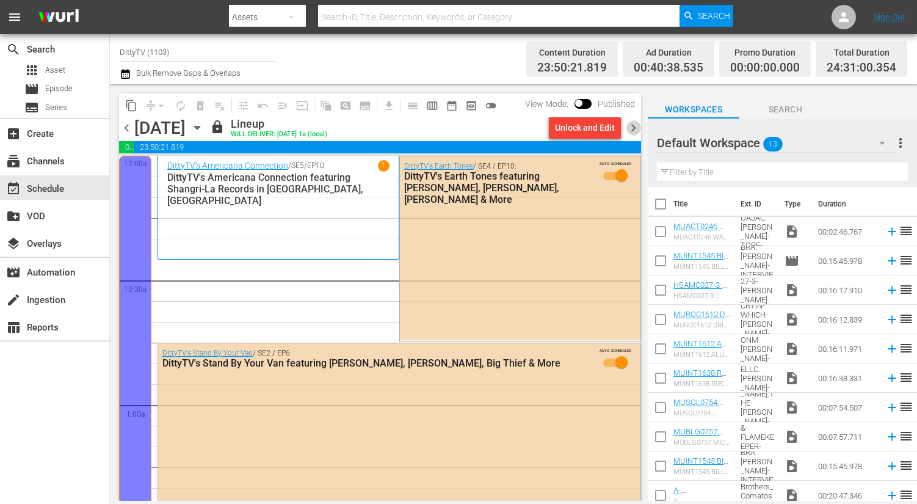
click at [637, 128] on span "chevron_right" at bounding box center [633, 127] width 15 height 15
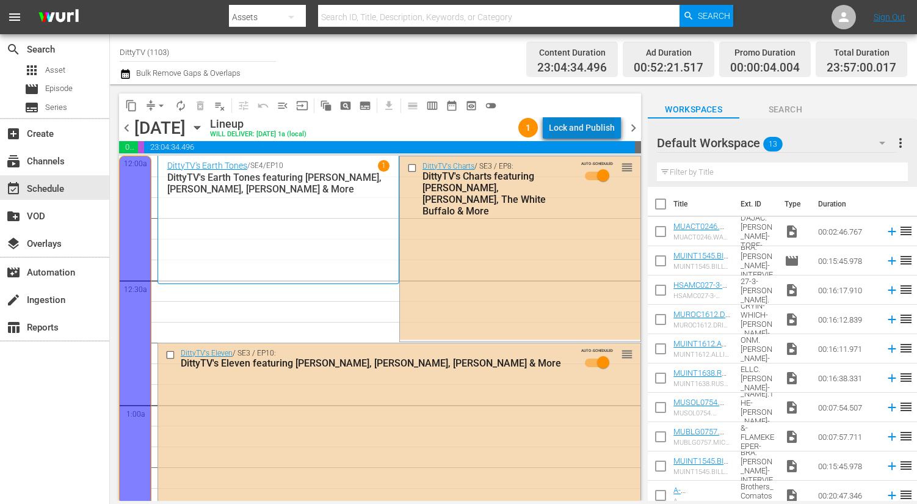
click at [604, 129] on div "Lock and Publish" at bounding box center [582, 128] width 66 height 22
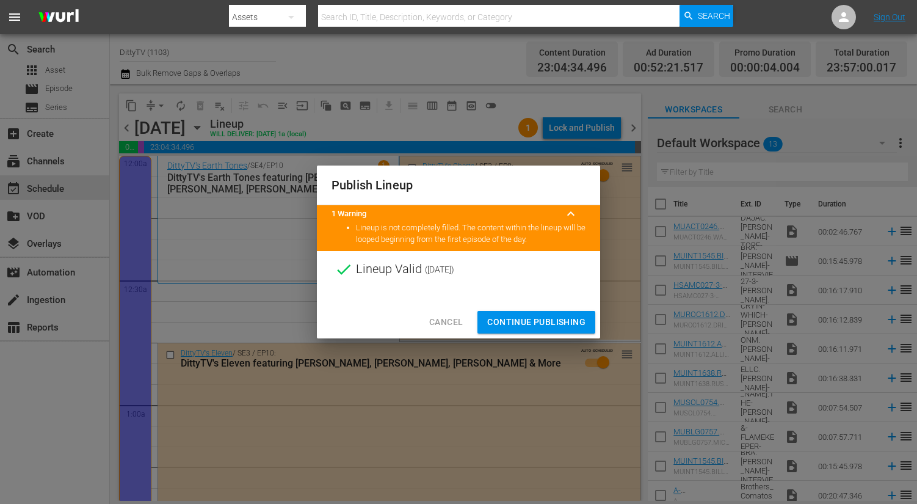
click at [528, 325] on span "Continue Publishing" at bounding box center [536, 321] width 98 height 15
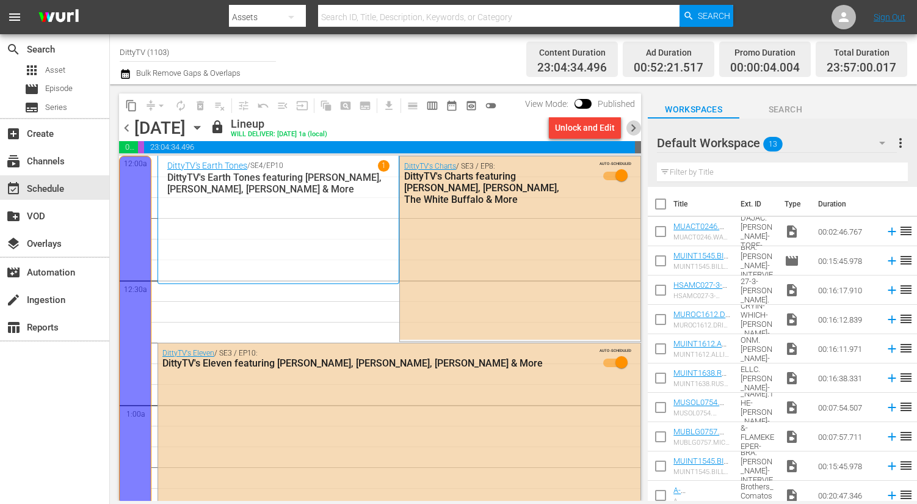
click at [633, 128] on span "chevron_right" at bounding box center [633, 127] width 15 height 15
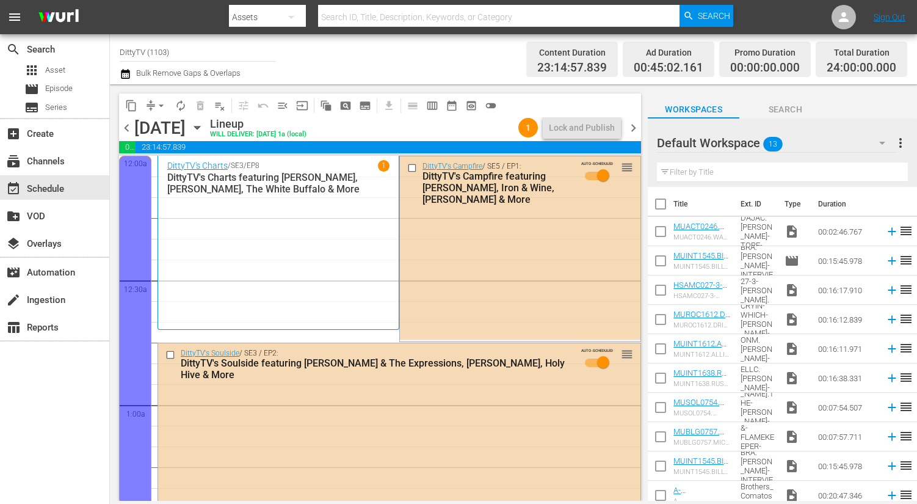
click at [126, 129] on span "chevron_left" at bounding box center [126, 127] width 15 height 15
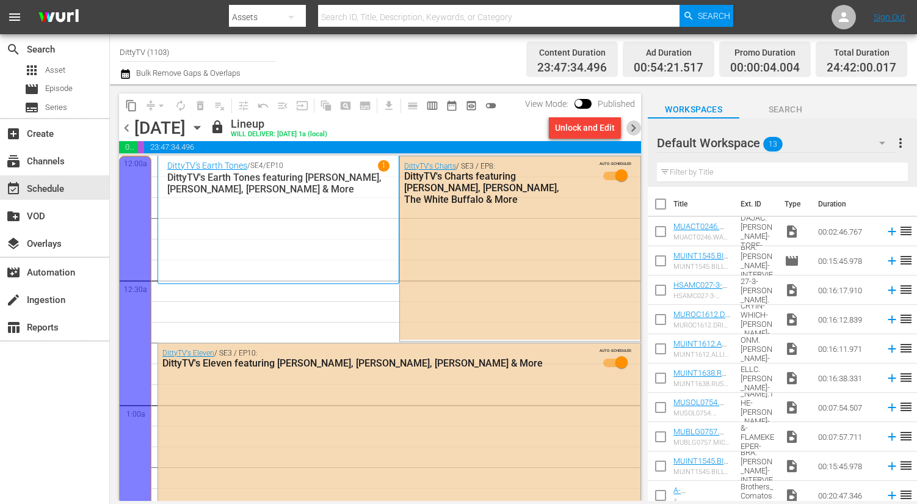
click at [634, 128] on span "chevron_right" at bounding box center [633, 127] width 15 height 15
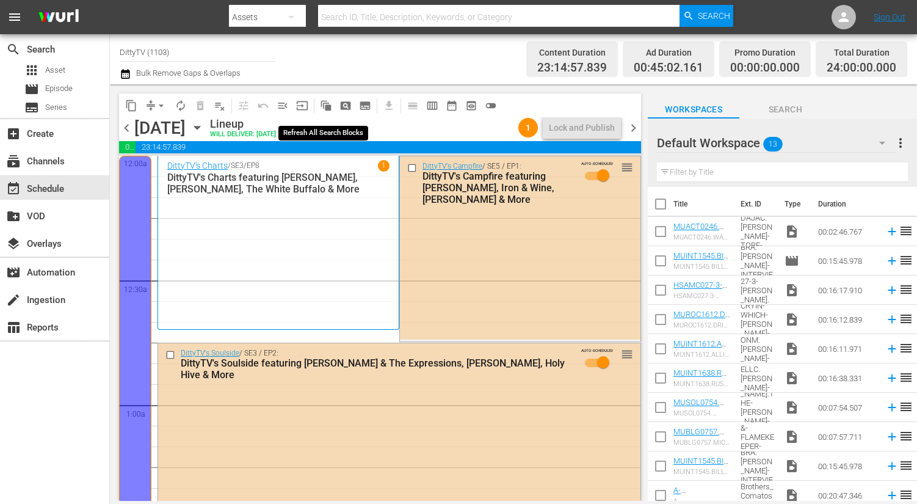
click at [328, 106] on span "auto_awesome_motion_outlined" at bounding box center [326, 106] width 12 height 12
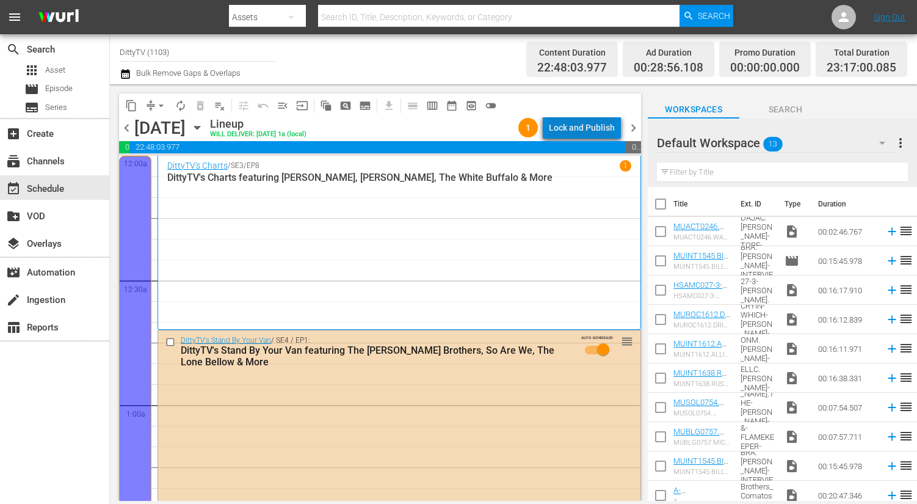
click at [596, 126] on div "Lock and Publish" at bounding box center [582, 128] width 66 height 22
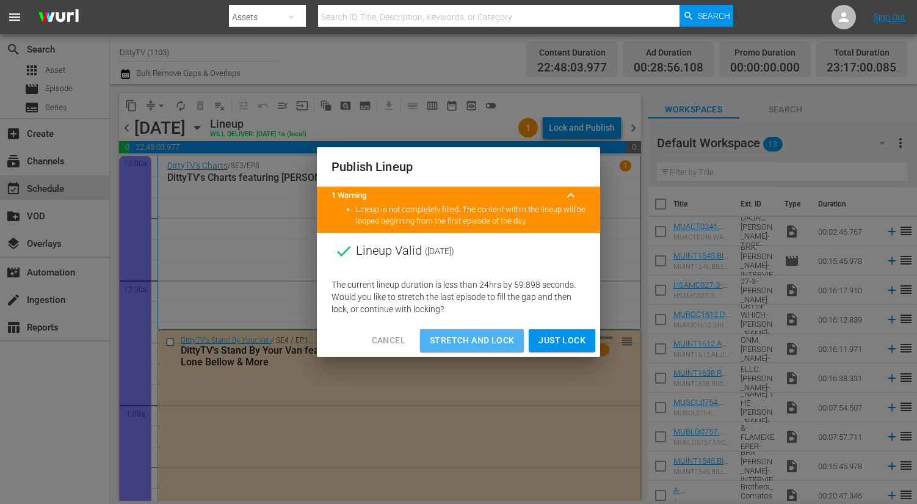
click at [494, 341] on span "Stretch and Lock" at bounding box center [472, 340] width 84 height 15
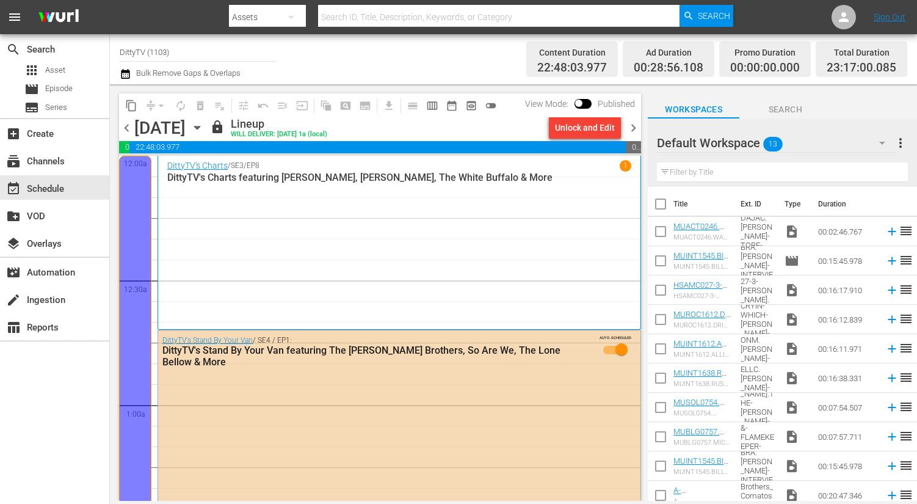
click at [635, 125] on span "chevron_right" at bounding box center [633, 127] width 15 height 15
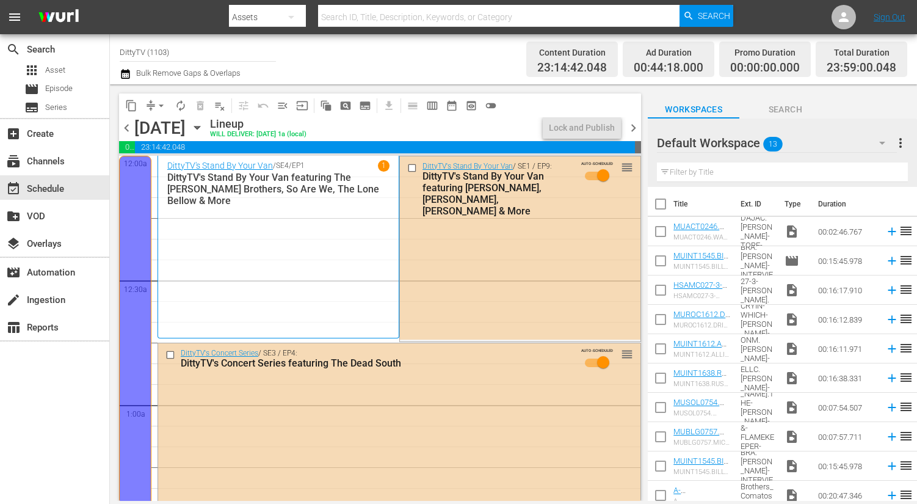
click at [126, 126] on span "chevron_left" at bounding box center [126, 127] width 15 height 15
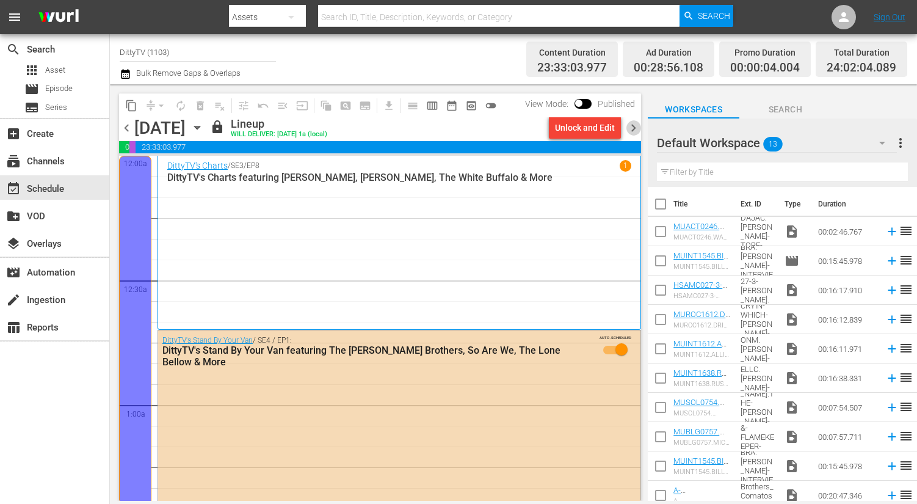
click at [634, 127] on span "chevron_right" at bounding box center [633, 127] width 15 height 15
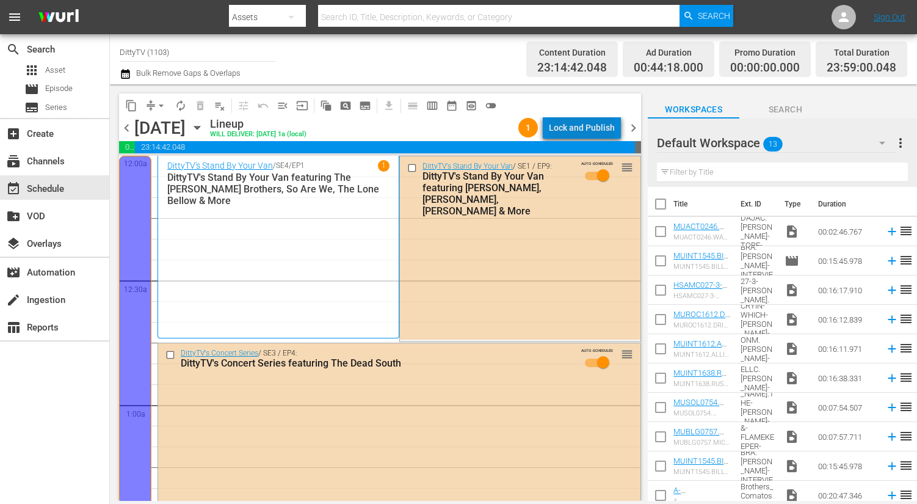
click at [604, 125] on div "Lock and Publish" at bounding box center [582, 128] width 66 height 22
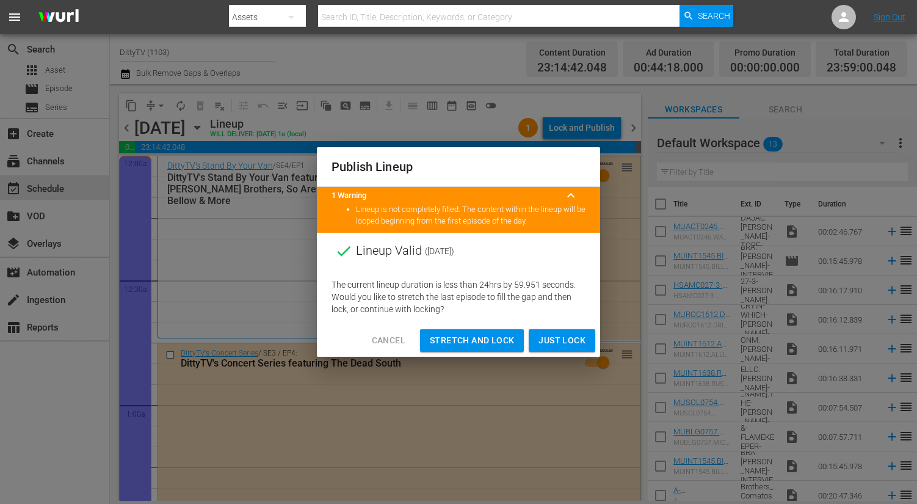
click at [504, 341] on span "Stretch and Lock" at bounding box center [472, 340] width 84 height 15
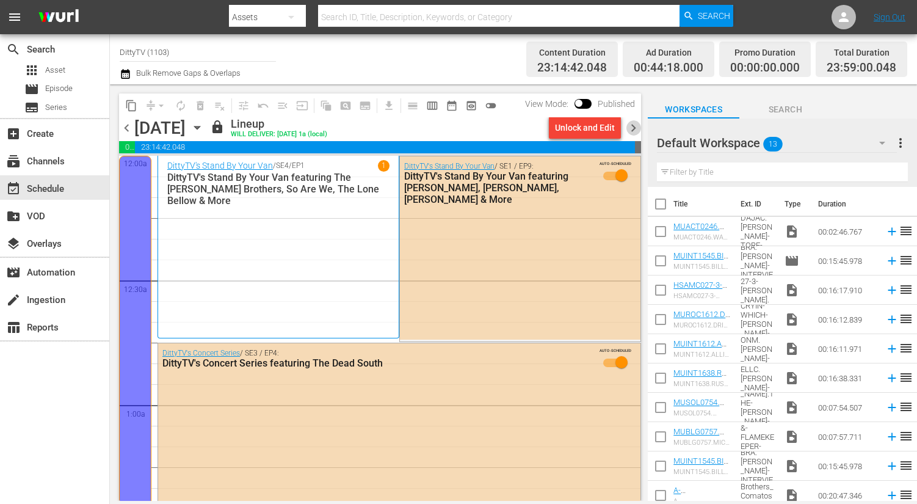
click at [635, 128] on span "chevron_right" at bounding box center [633, 127] width 15 height 15
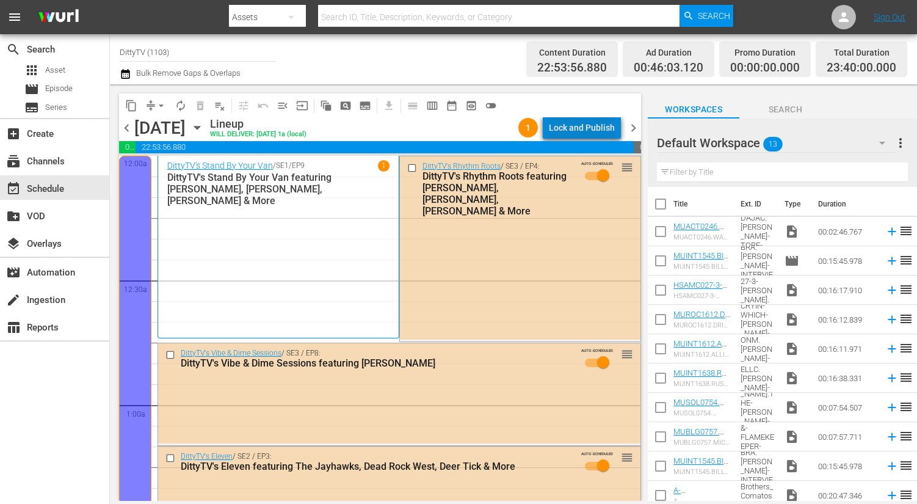
click at [609, 127] on div "Lock and Publish" at bounding box center [582, 128] width 66 height 22
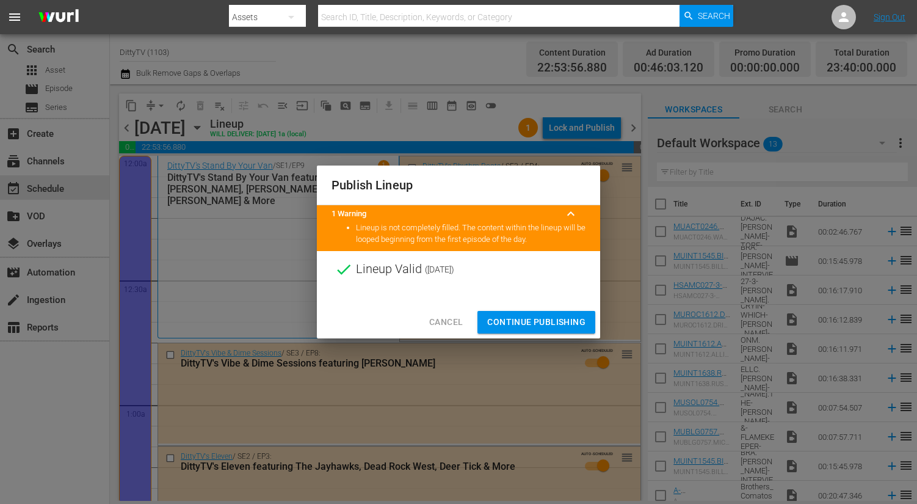
click at [556, 325] on span "Continue Publishing" at bounding box center [536, 321] width 98 height 15
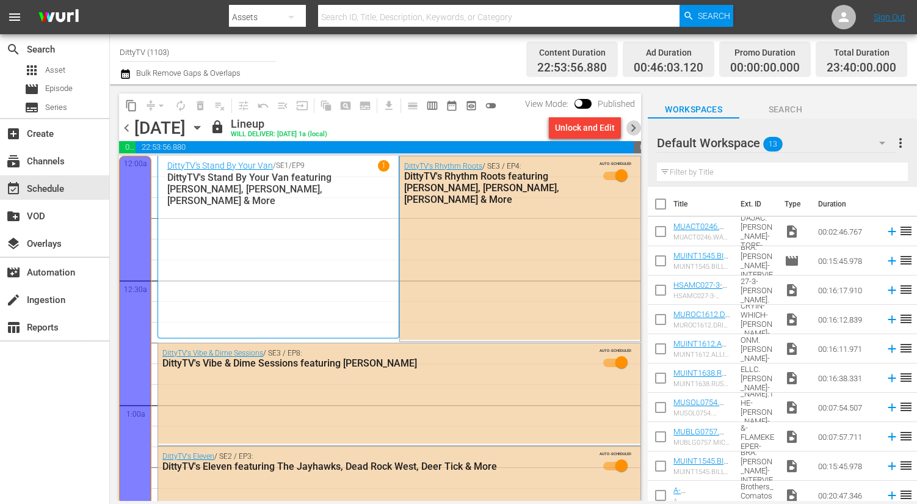
click at [634, 129] on span "chevron_right" at bounding box center [633, 127] width 15 height 15
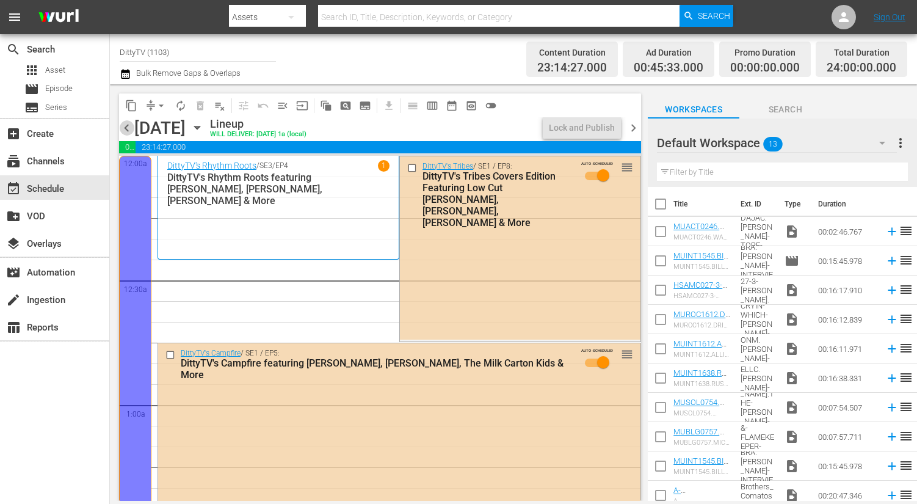
click at [126, 125] on span "chevron_left" at bounding box center [126, 127] width 15 height 15
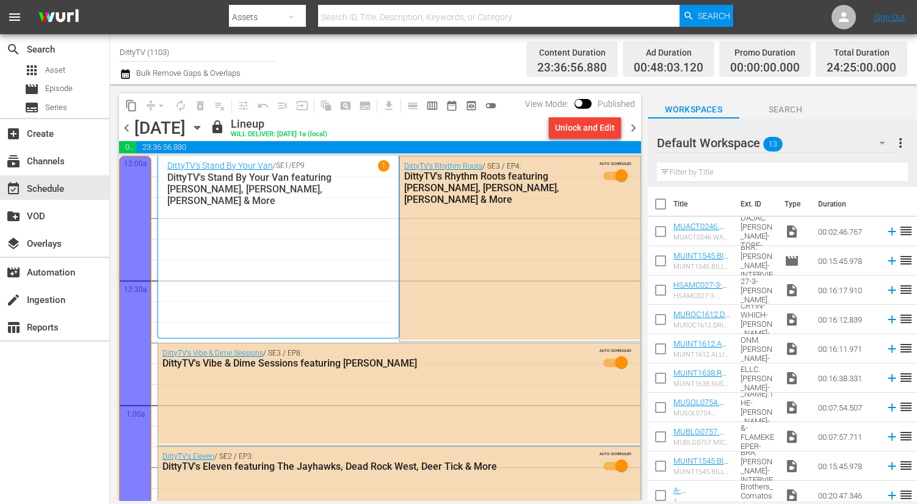
click at [634, 128] on span "chevron_right" at bounding box center [633, 127] width 15 height 15
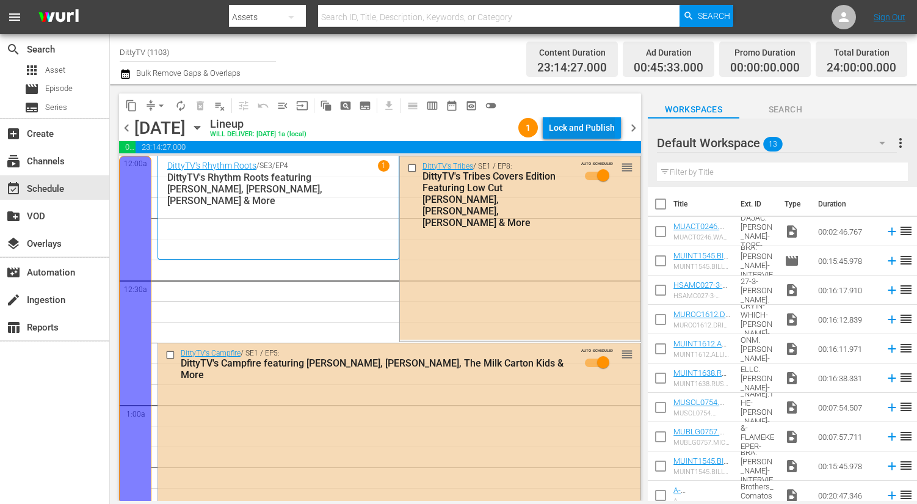
click at [596, 125] on div "Lock and Publish" at bounding box center [582, 128] width 66 height 22
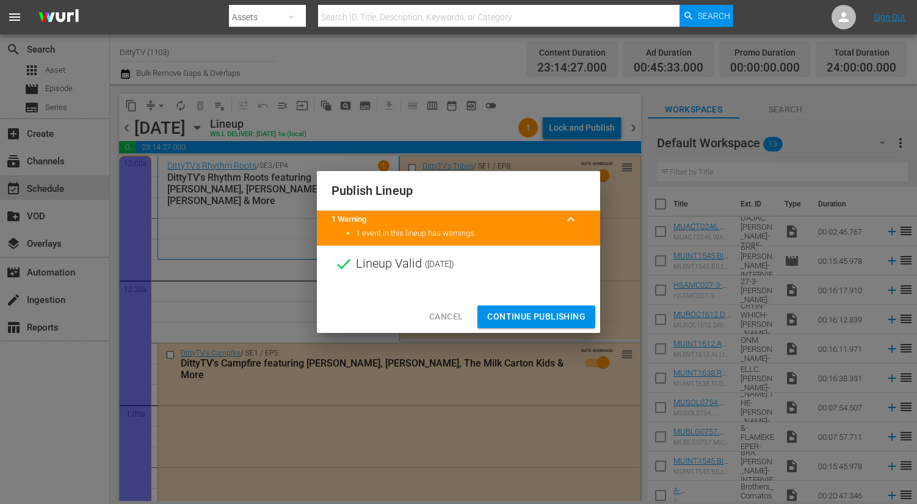
click at [535, 315] on span "Continue Publishing" at bounding box center [536, 316] width 98 height 15
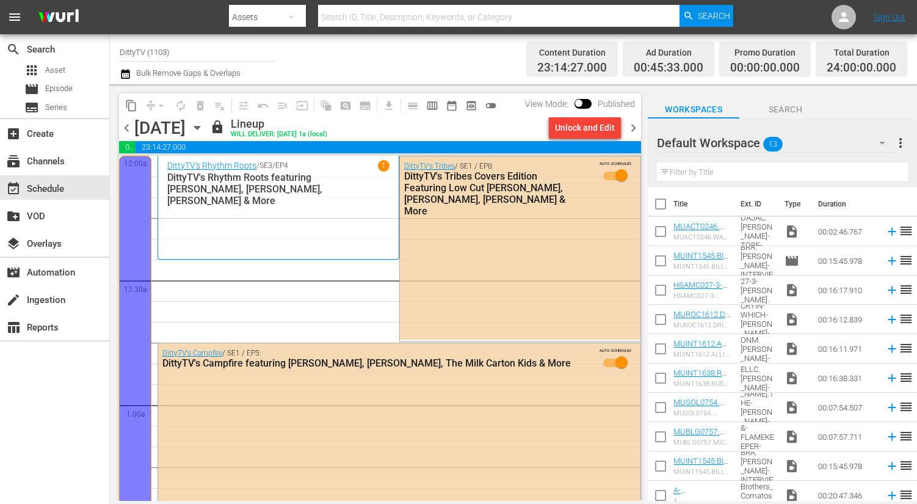
click at [634, 130] on span "chevron_right" at bounding box center [633, 127] width 15 height 15
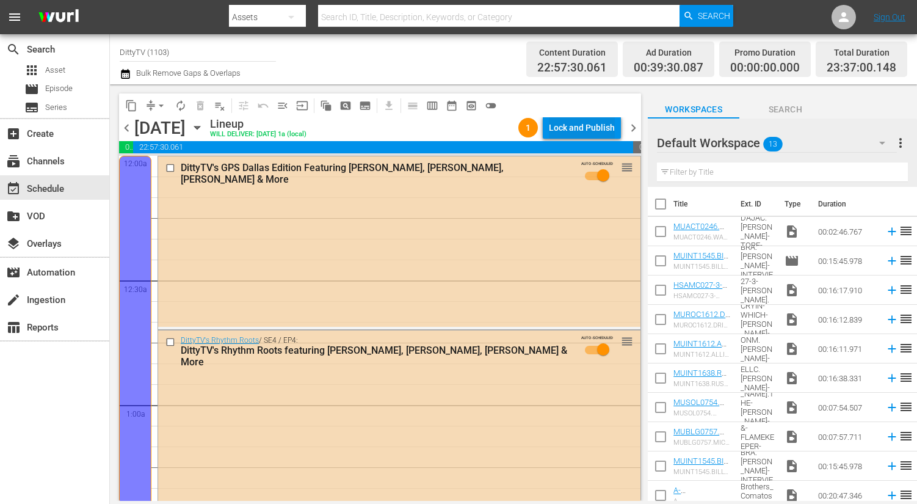
click at [602, 126] on div "Lock and Publish" at bounding box center [582, 128] width 66 height 22
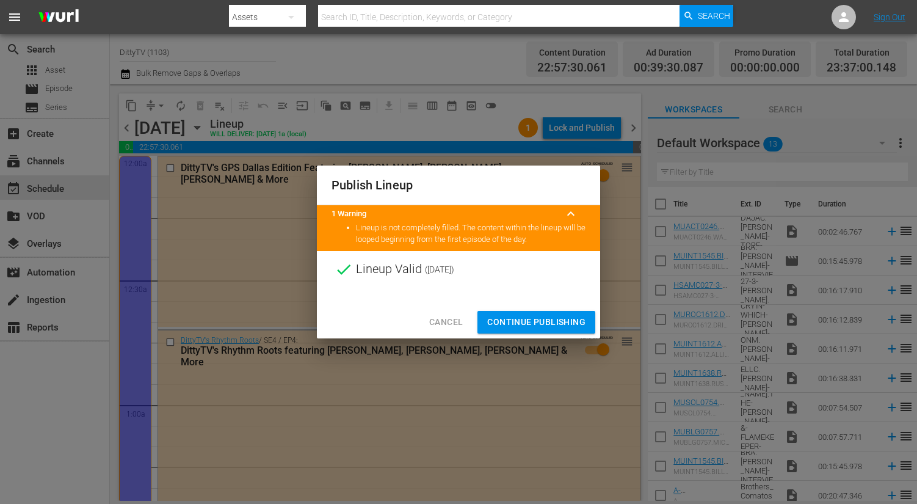
click at [551, 322] on span "Continue Publishing" at bounding box center [536, 321] width 98 height 15
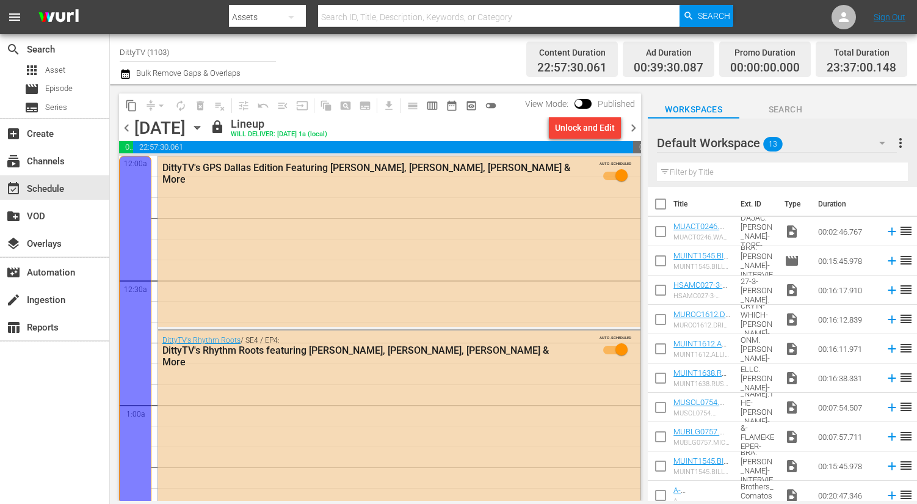
click at [635, 128] on span "chevron_right" at bounding box center [633, 127] width 15 height 15
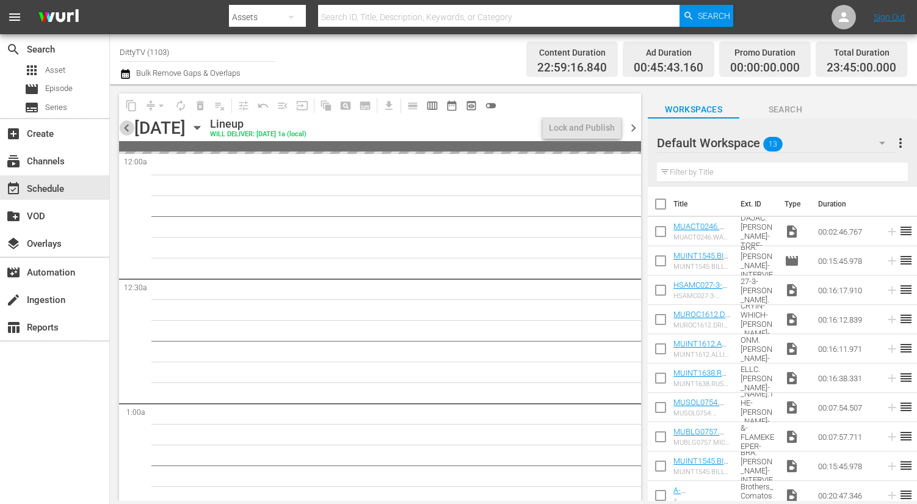
click at [126, 128] on span "chevron_left" at bounding box center [126, 127] width 15 height 15
